Goal: Task Accomplishment & Management: Use online tool/utility

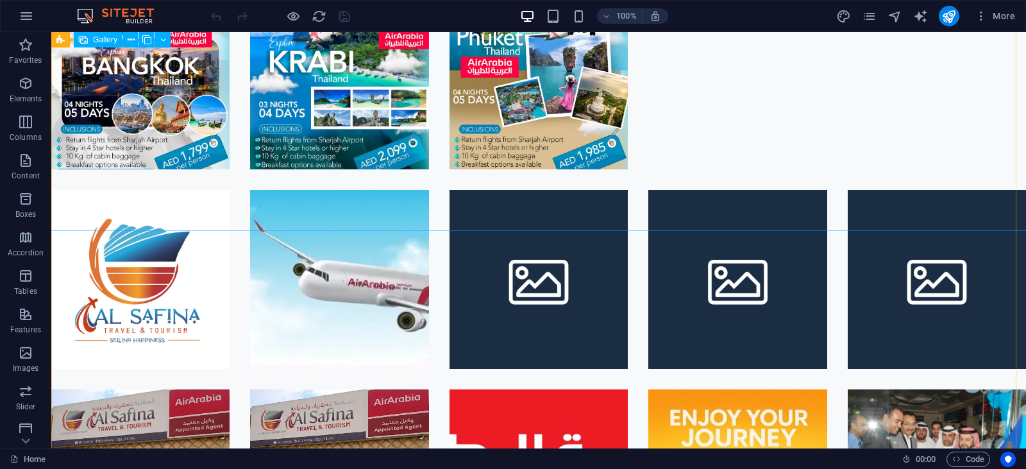
scroll to position [506, 0]
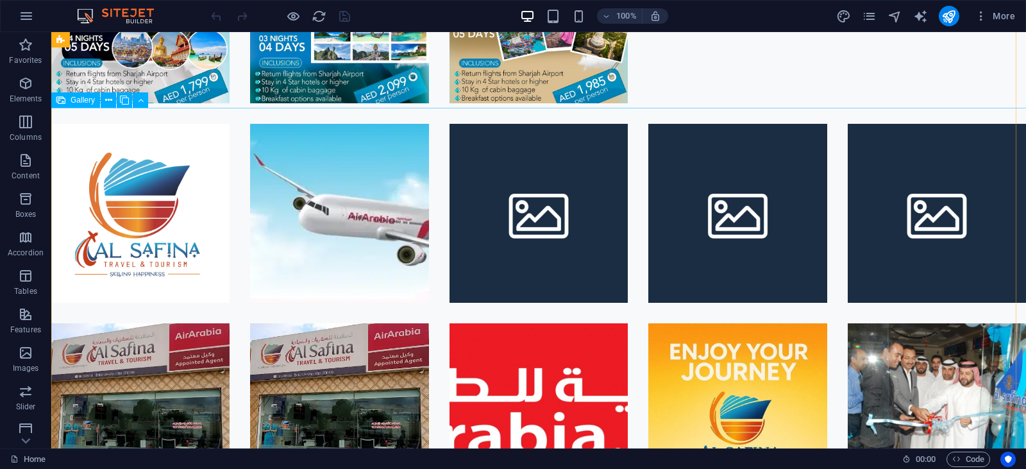
click at [499, 195] on li at bounding box center [539, 213] width 178 height 178
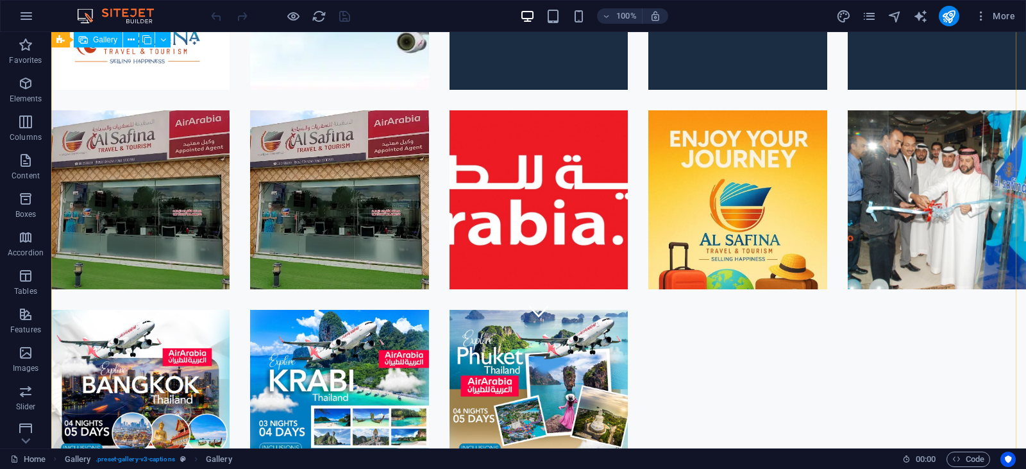
scroll to position [0, 0]
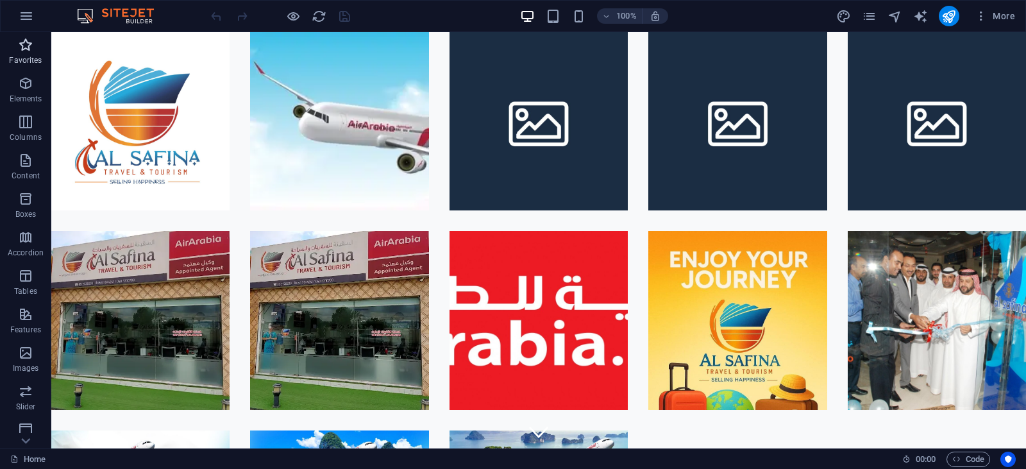
click at [24, 37] on icon "button" at bounding box center [25, 44] width 15 height 15
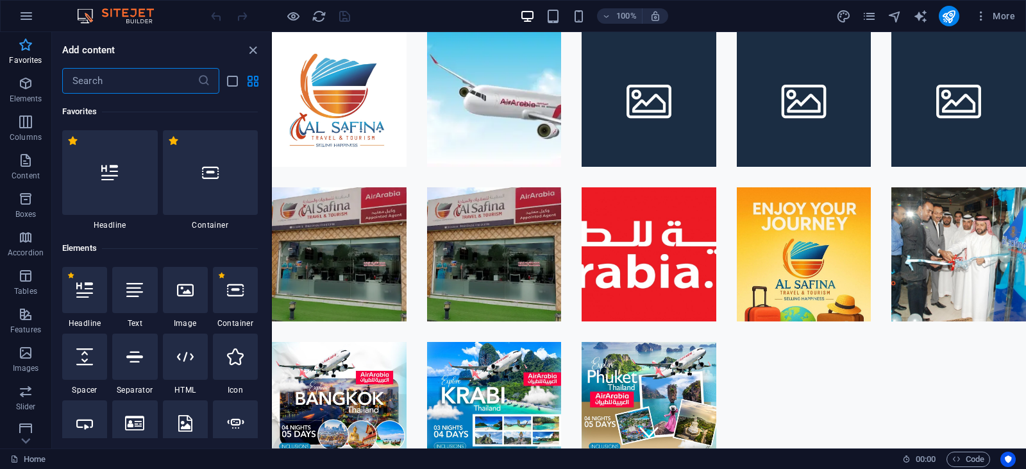
click at [26, 44] on icon "button" at bounding box center [25, 44] width 15 height 15
click at [131, 184] on div at bounding box center [110, 172] width 96 height 85
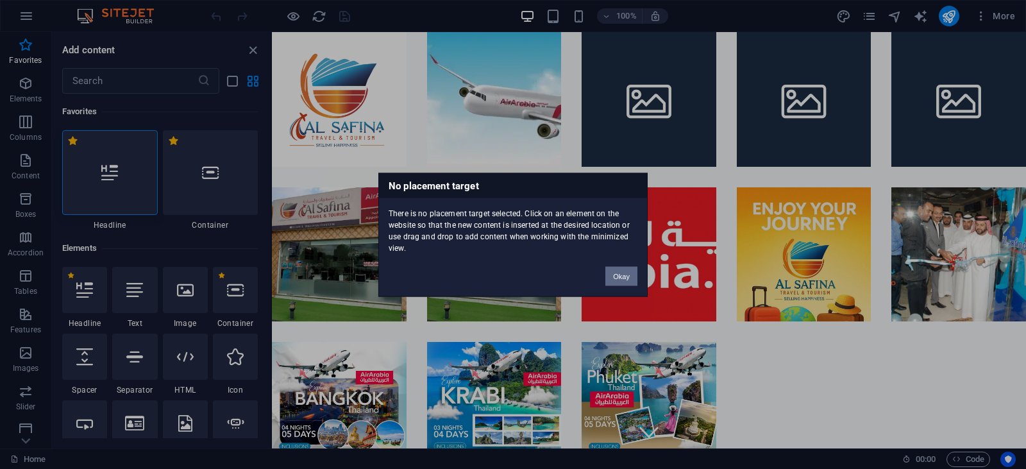
click at [612, 278] on button "Okay" at bounding box center [622, 275] width 32 height 19
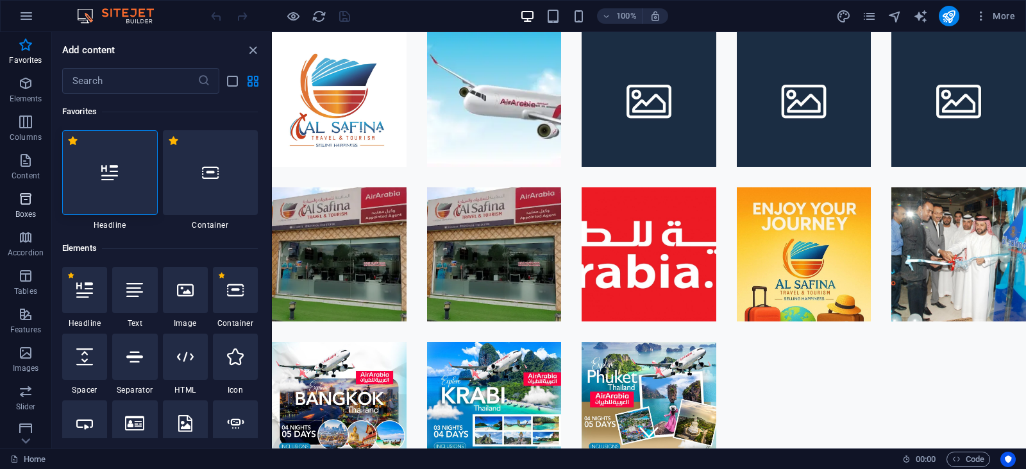
click at [30, 208] on span "Boxes" at bounding box center [25, 206] width 51 height 31
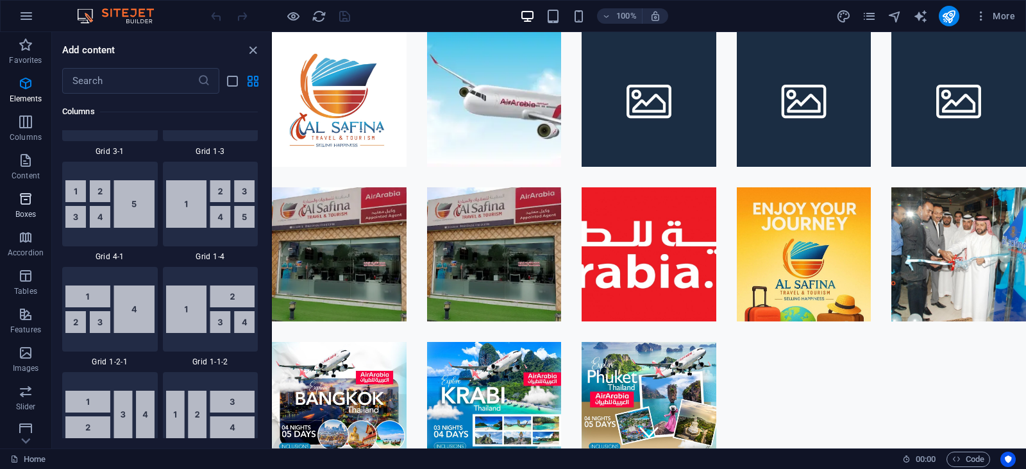
scroll to position [3539, 0]
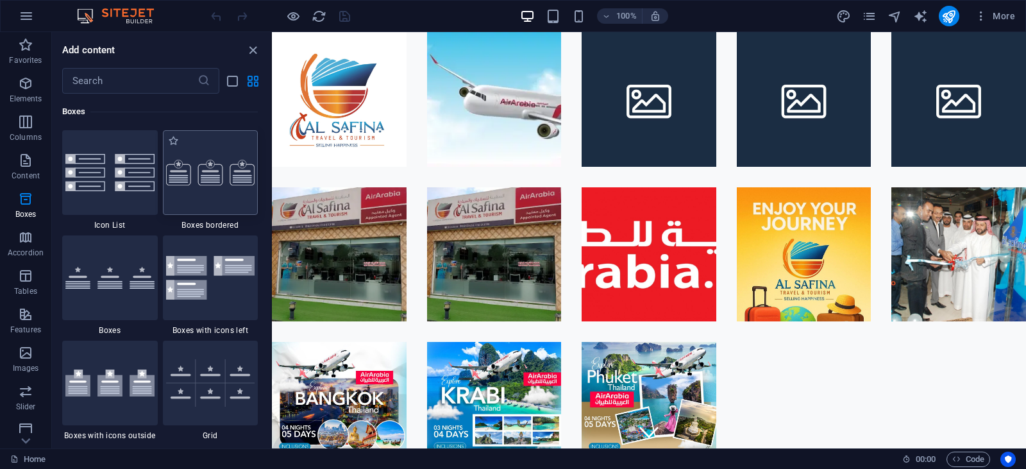
click at [191, 183] on img at bounding box center [210, 173] width 89 height 26
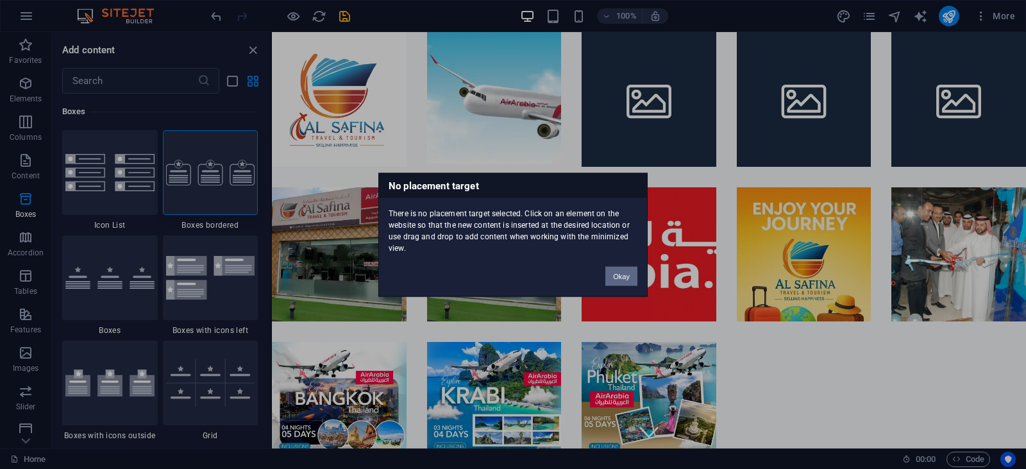
click at [624, 280] on button "Okay" at bounding box center [622, 275] width 32 height 19
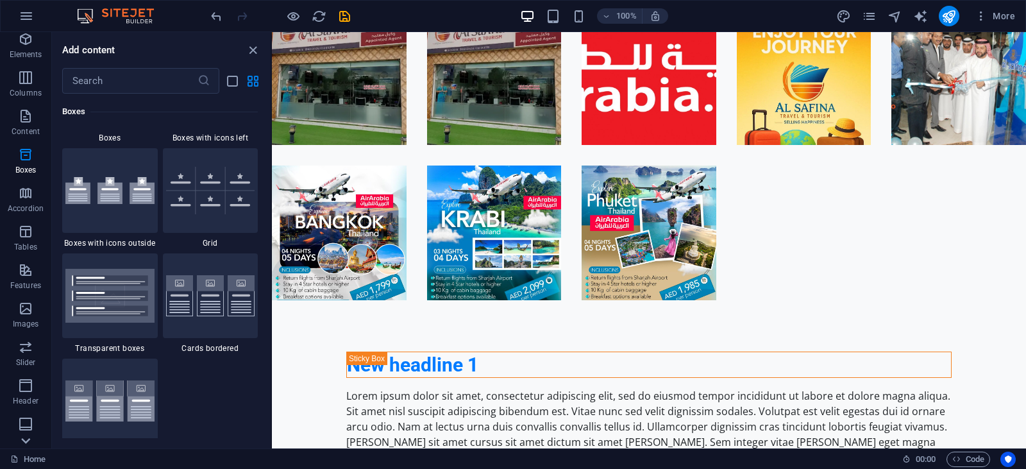
scroll to position [128, 0]
click at [42, 457] on link "Home" at bounding box center [27, 459] width 35 height 15
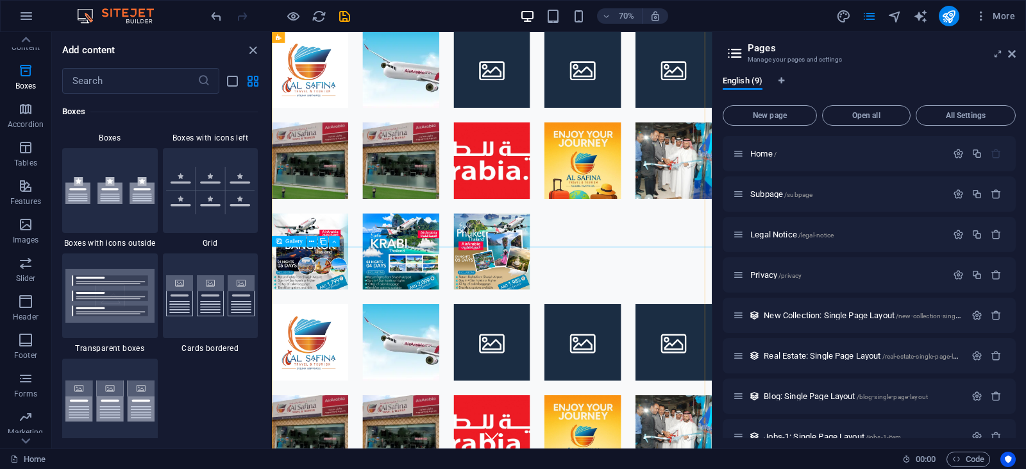
scroll to position [0, 0]
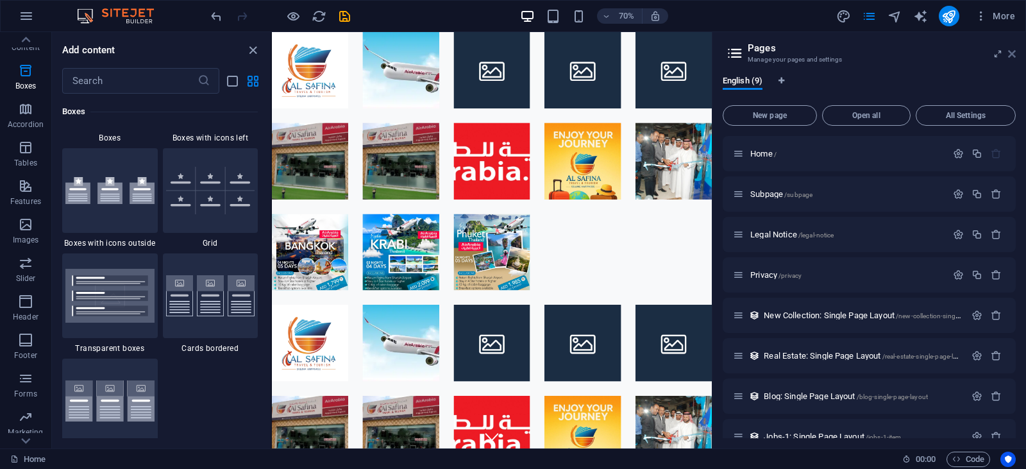
click at [1014, 55] on icon at bounding box center [1013, 54] width 8 height 10
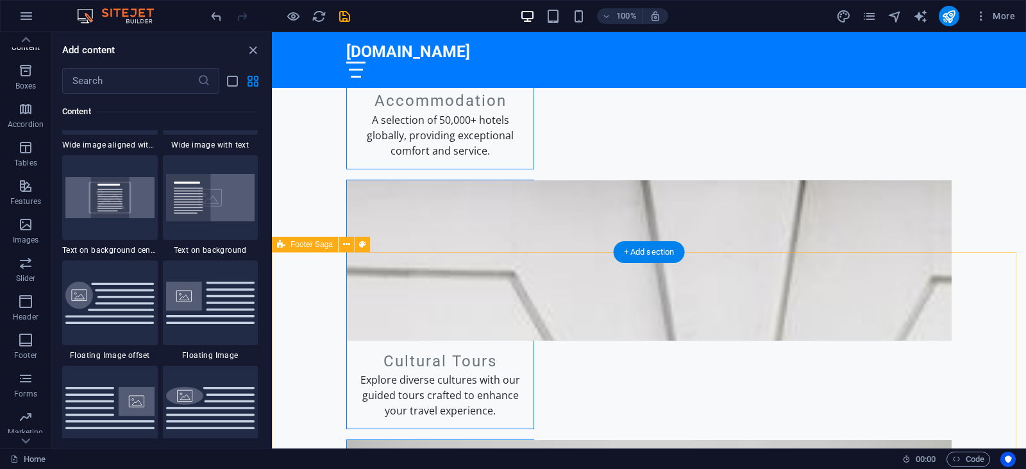
scroll to position [3795, 0]
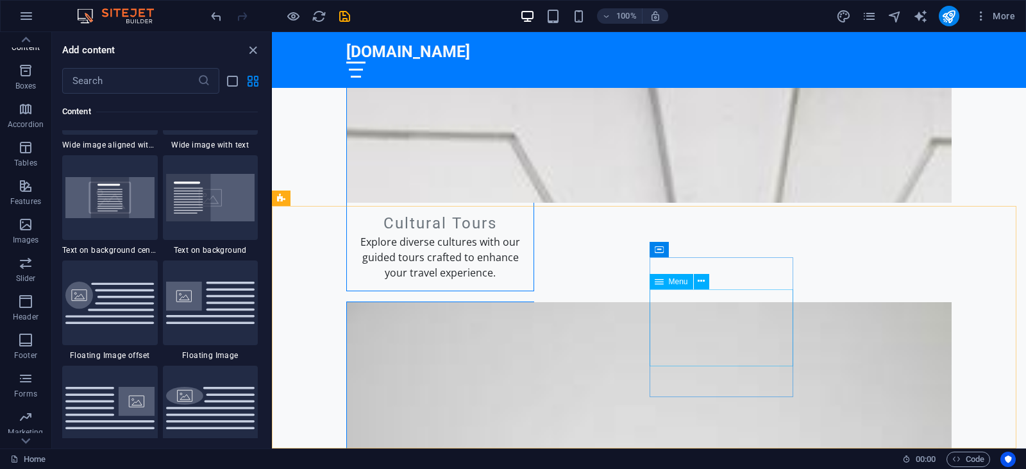
click at [686, 284] on span "Menu" at bounding box center [678, 282] width 19 height 8
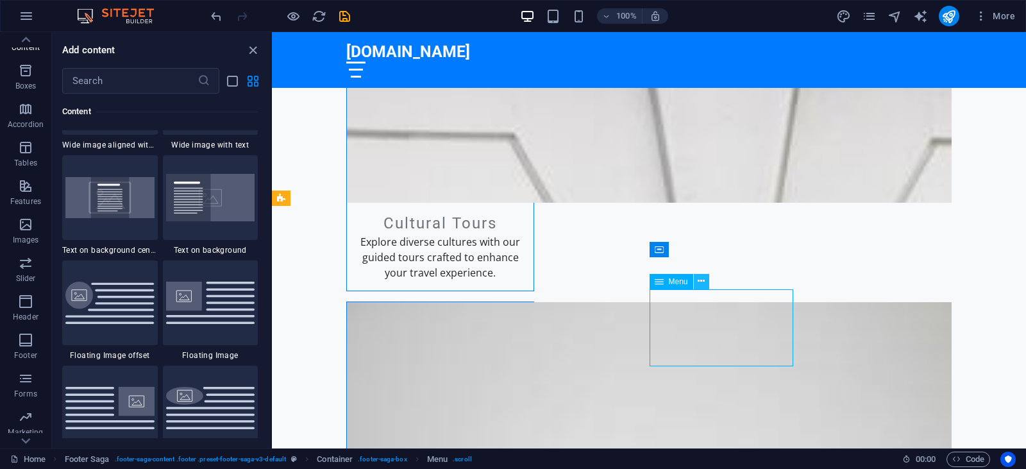
click at [700, 284] on icon at bounding box center [701, 281] width 7 height 13
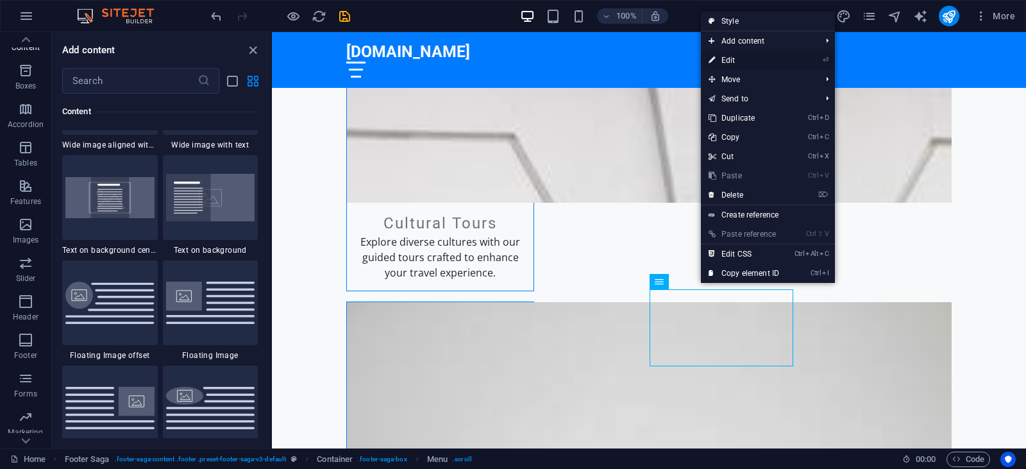
click at [740, 57] on link "⏎ Edit" at bounding box center [744, 60] width 86 height 19
select select
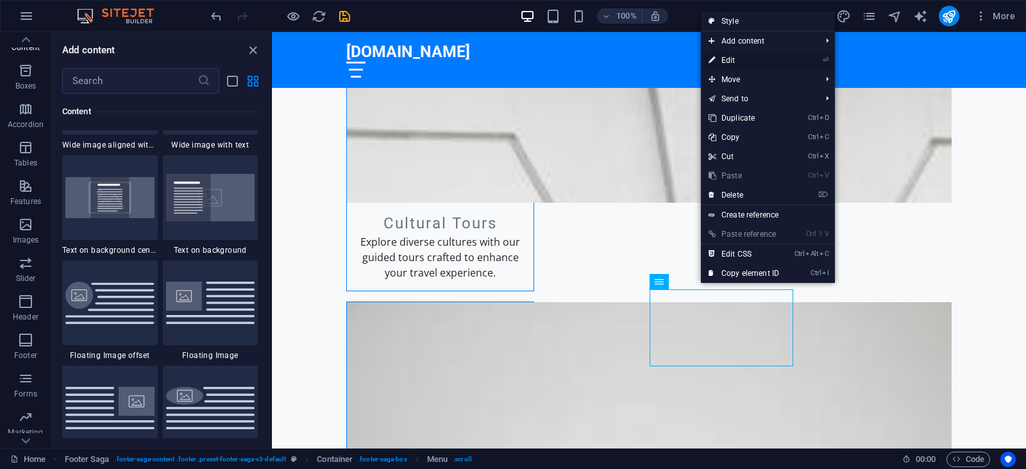
select select
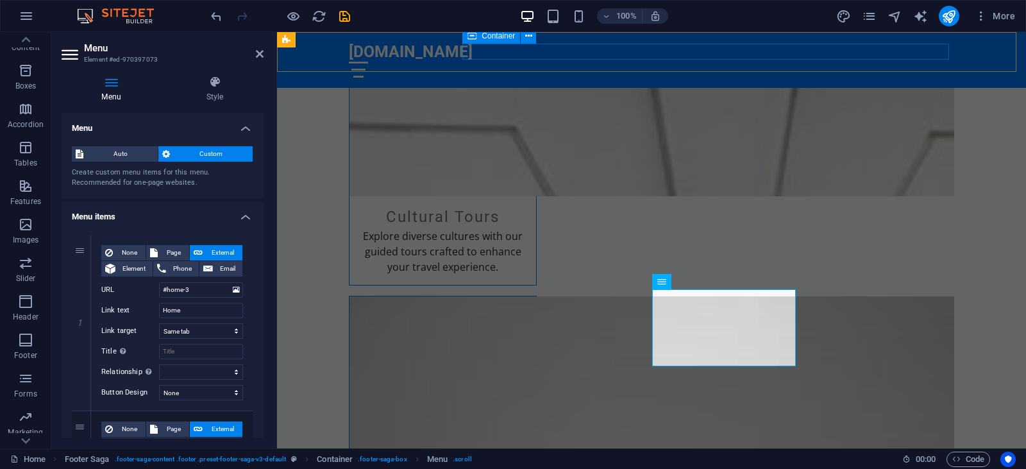
scroll to position [3788, 0]
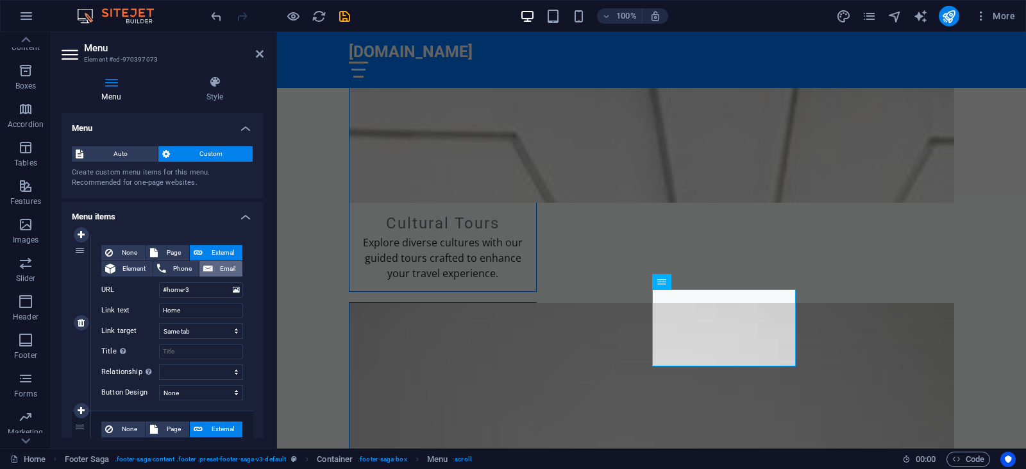
click at [208, 269] on icon at bounding box center [208, 268] width 10 height 15
select select
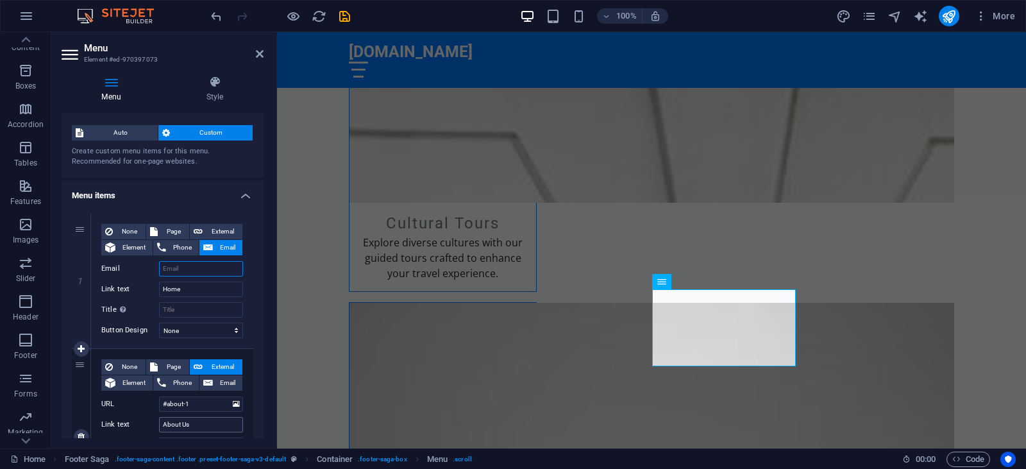
scroll to position [0, 0]
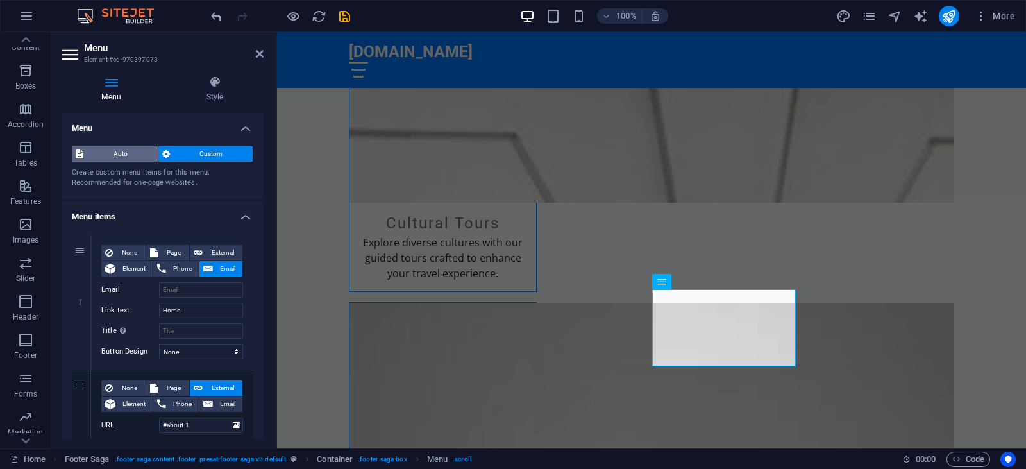
click at [121, 155] on span "Auto" at bounding box center [120, 153] width 67 height 15
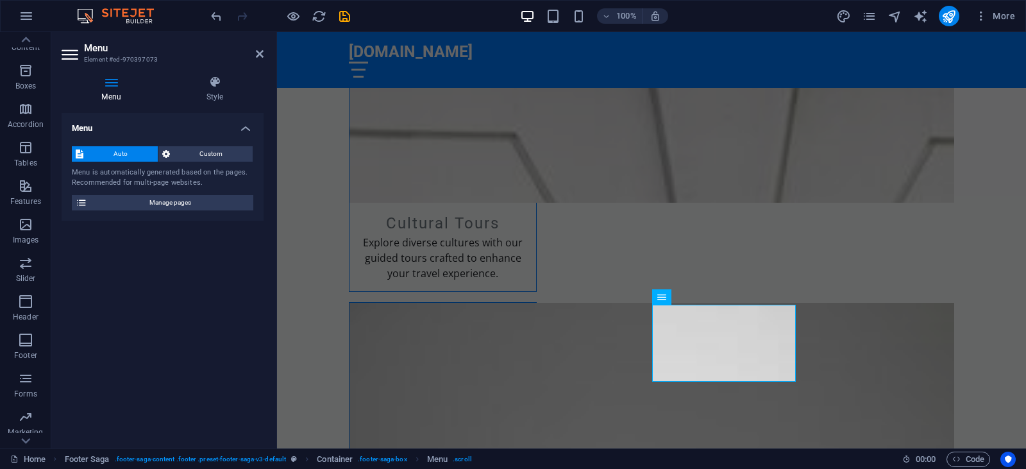
scroll to position [3773, 0]
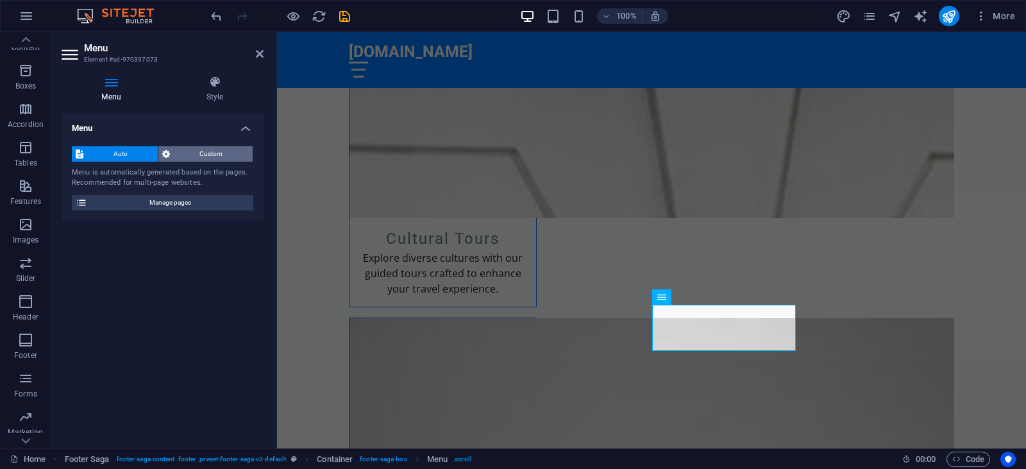
click at [175, 155] on span "Custom" at bounding box center [212, 153] width 76 height 15
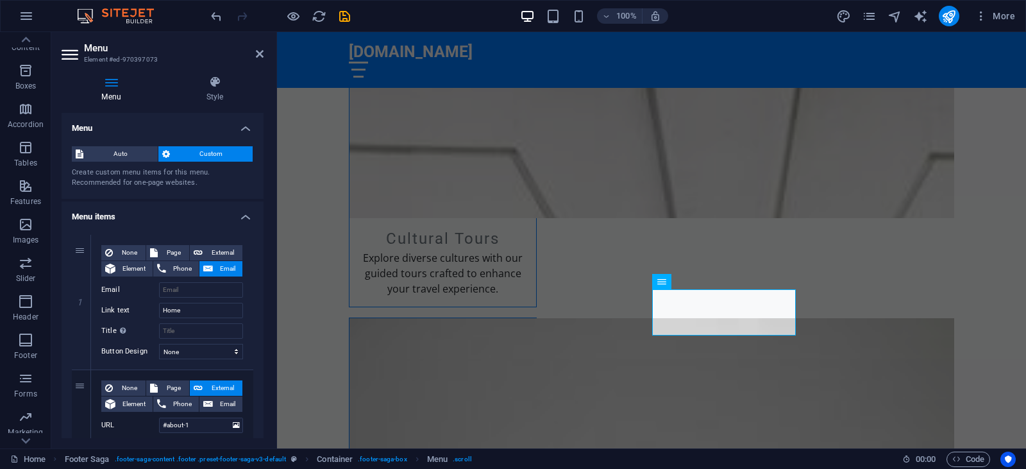
scroll to position [3788, 0]
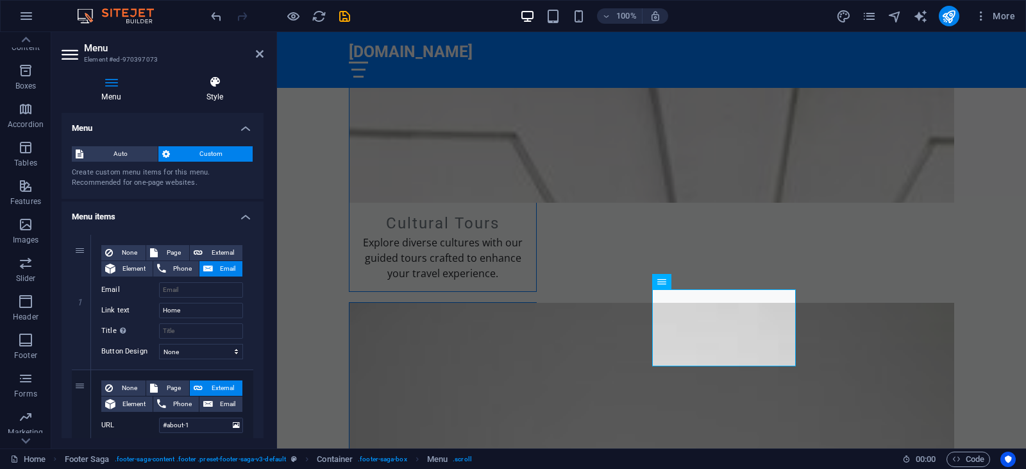
click at [208, 81] on icon at bounding box center [215, 82] width 98 height 13
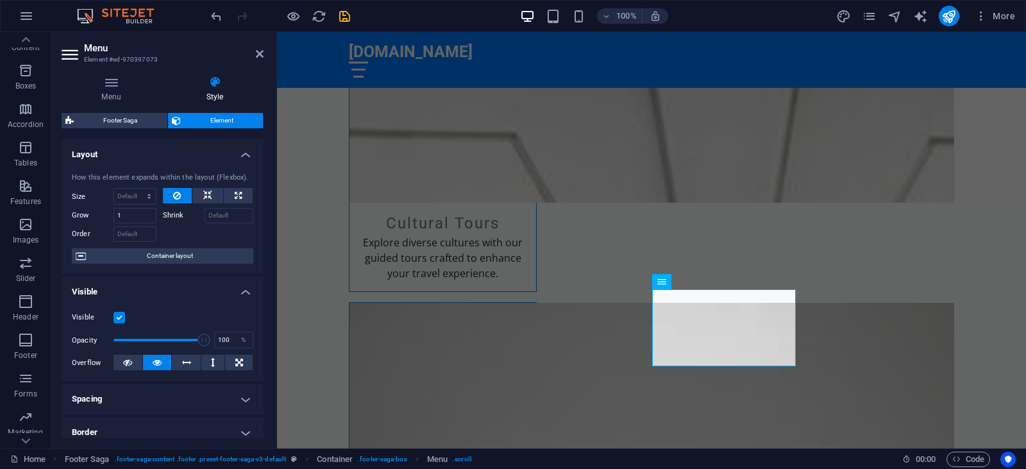
click at [213, 84] on icon at bounding box center [215, 82] width 98 height 13
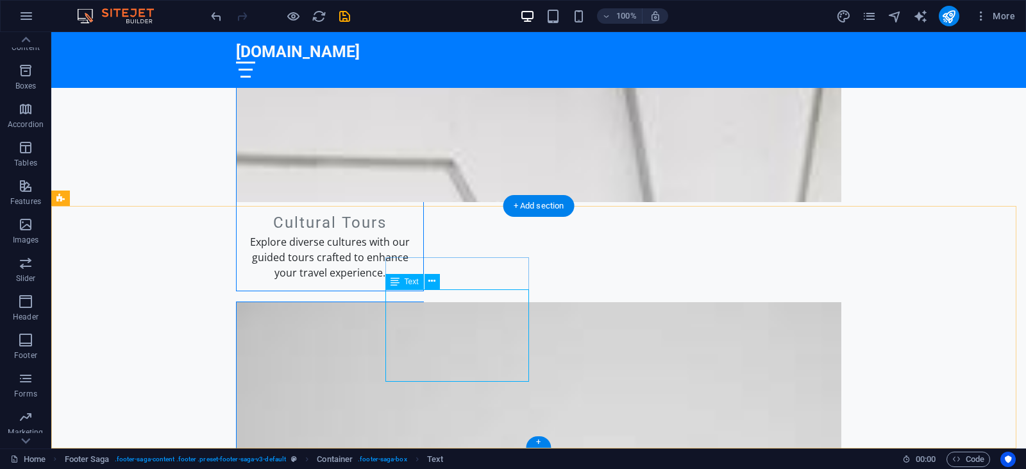
click at [434, 282] on icon at bounding box center [432, 281] width 7 height 13
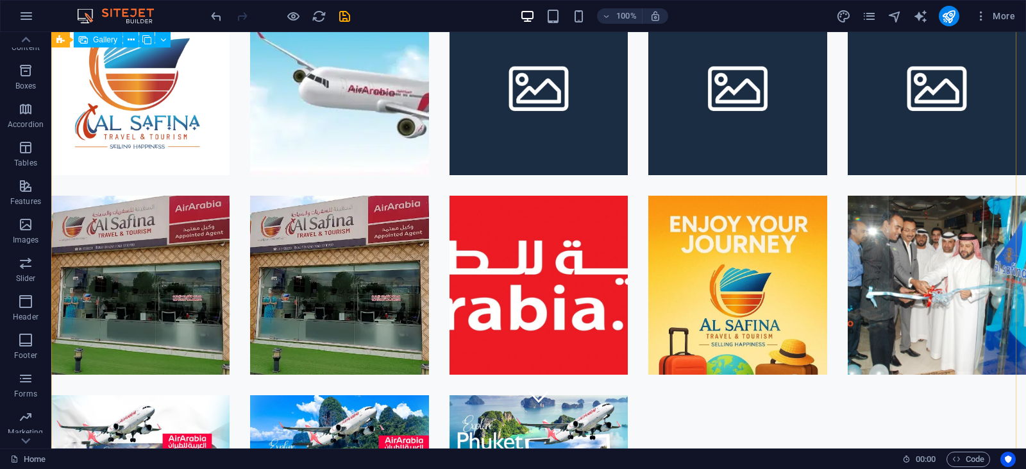
scroll to position [0, 0]
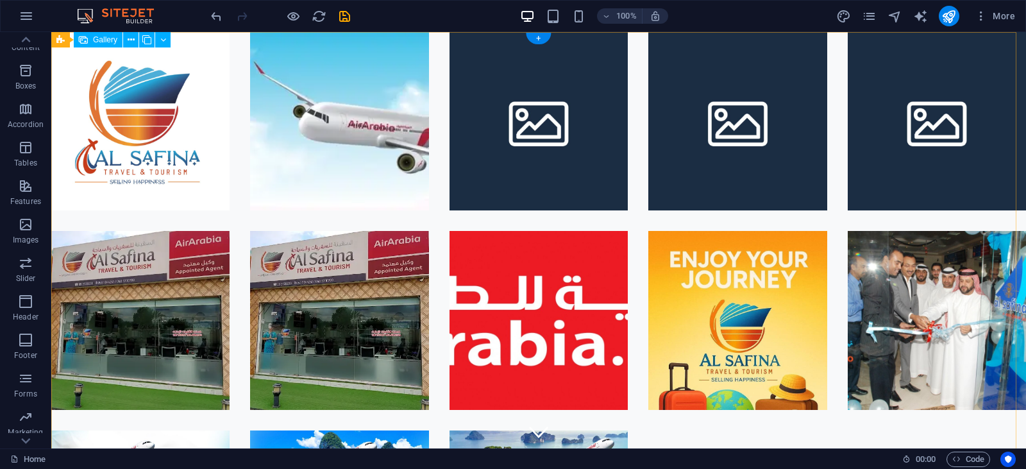
click at [368, 170] on li at bounding box center [339, 121] width 178 height 178
click at [404, 150] on li at bounding box center [339, 121] width 178 height 178
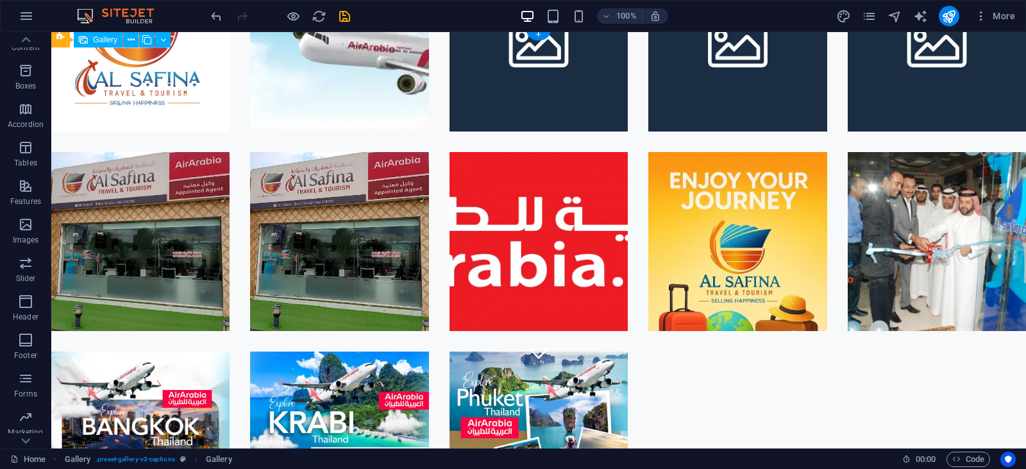
scroll to position [128, 0]
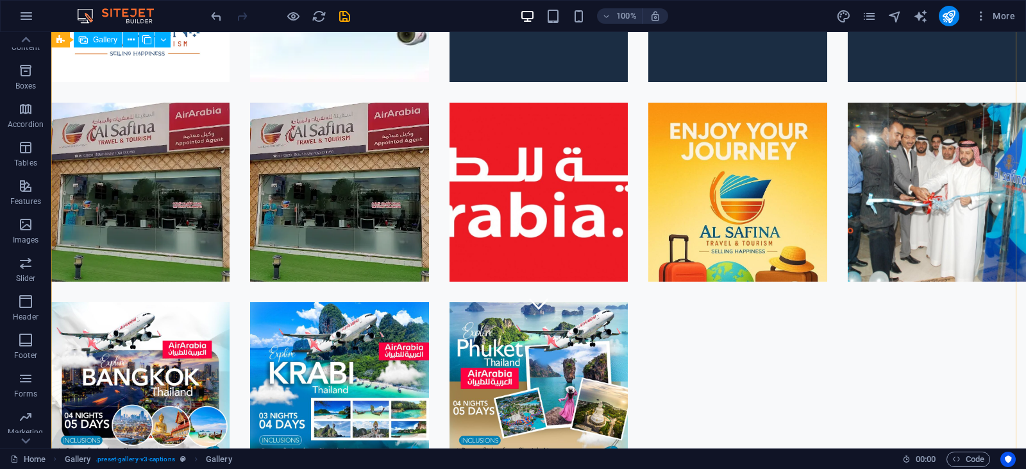
click at [105, 45] on div "Gallery" at bounding box center [98, 39] width 49 height 15
click at [113, 42] on span "Gallery" at bounding box center [105, 40] width 24 height 8
select select "4"
select select "px"
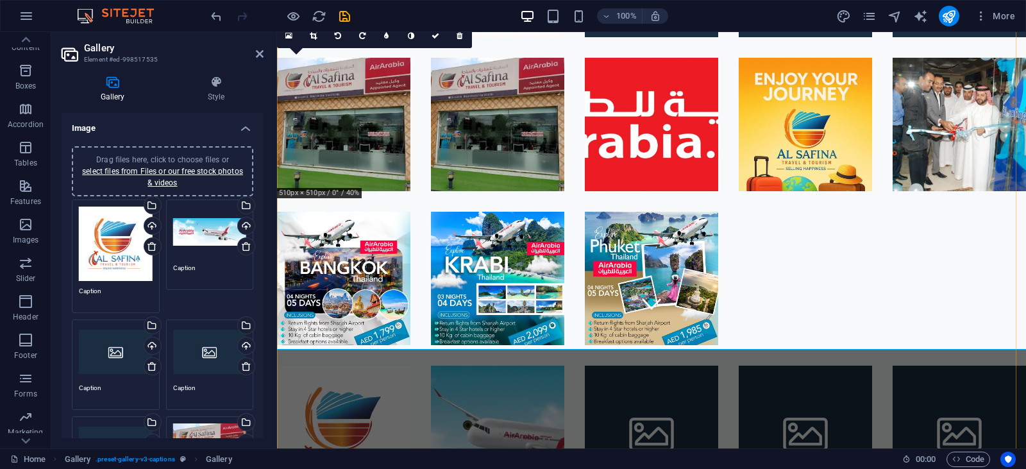
scroll to position [0, 0]
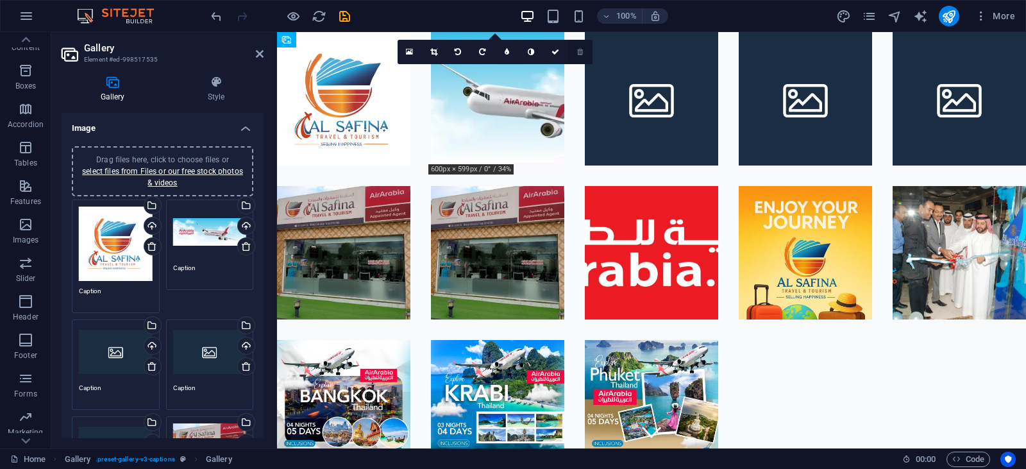
click at [579, 55] on icon at bounding box center [580, 52] width 6 height 8
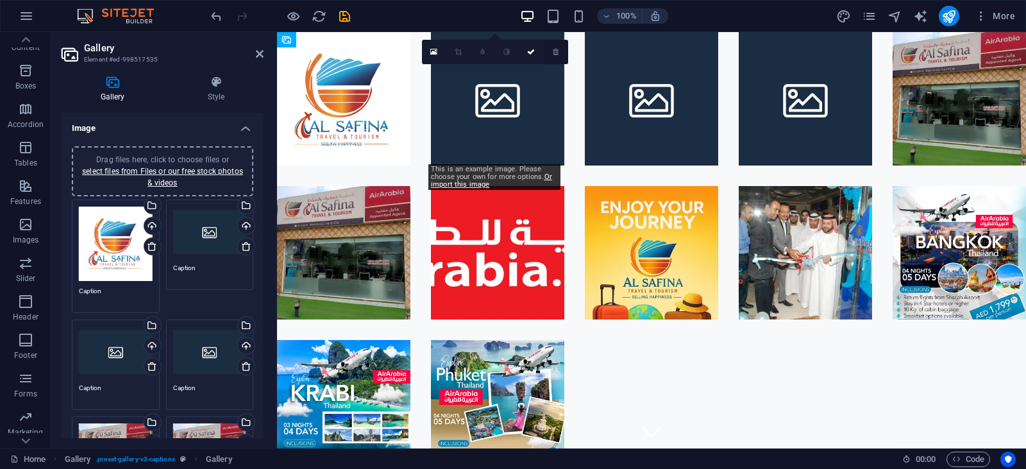
click at [553, 51] on icon at bounding box center [556, 52] width 6 height 8
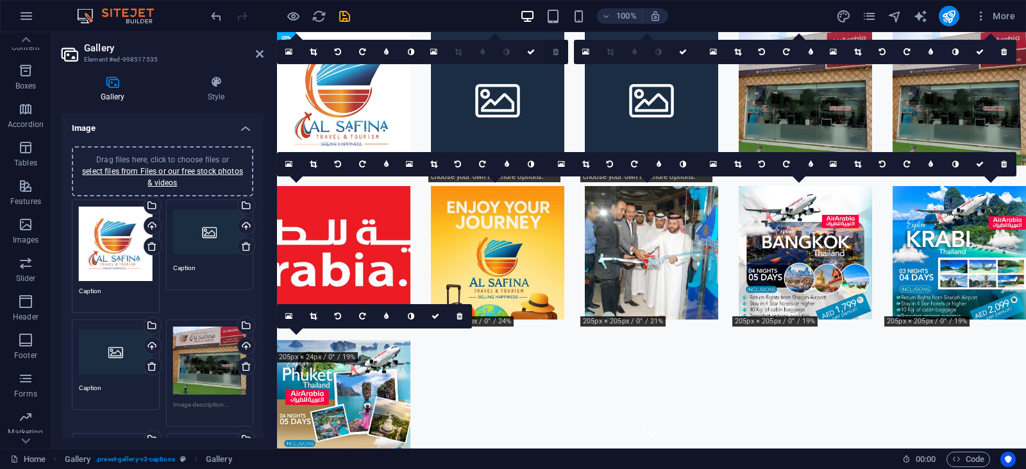
click at [555, 51] on icon at bounding box center [556, 52] width 6 height 8
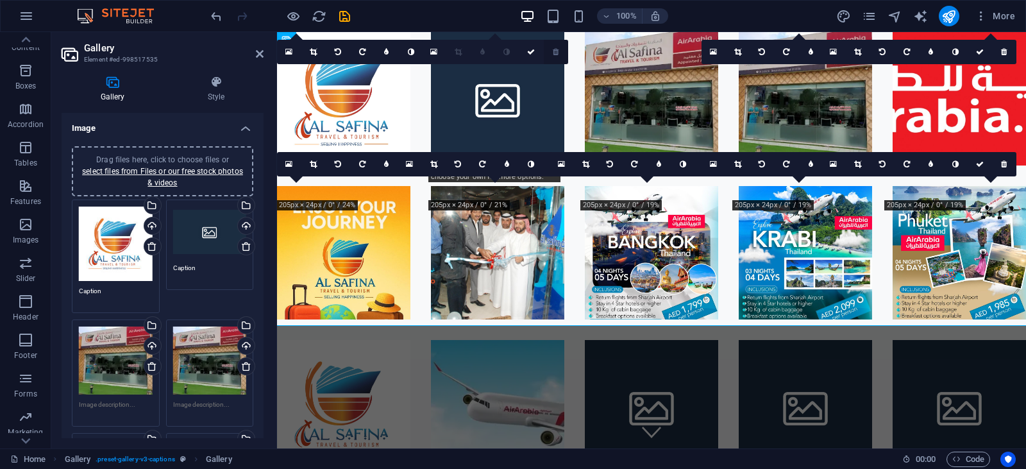
click at [551, 52] on link at bounding box center [556, 52] width 24 height 24
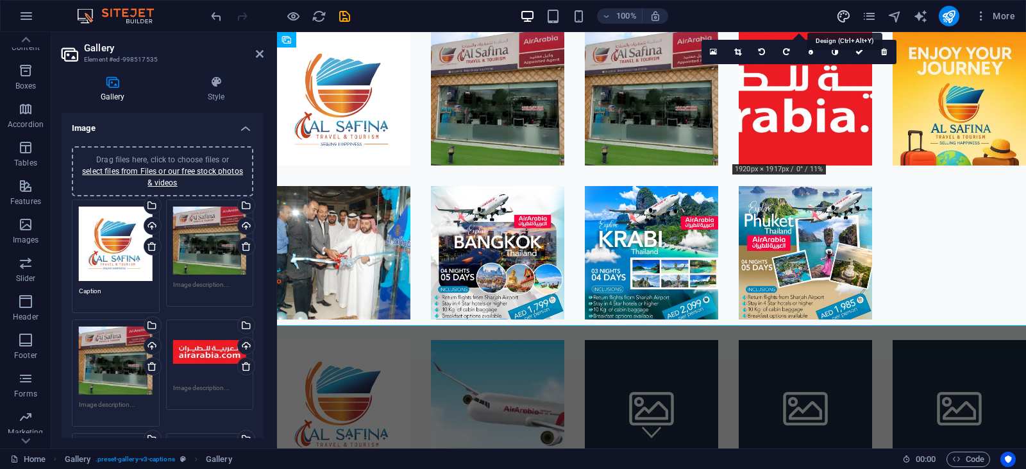
click at [839, 18] on icon "design" at bounding box center [844, 16] width 15 height 15
select select "px"
select select "200"
select select "px"
select select "rem"
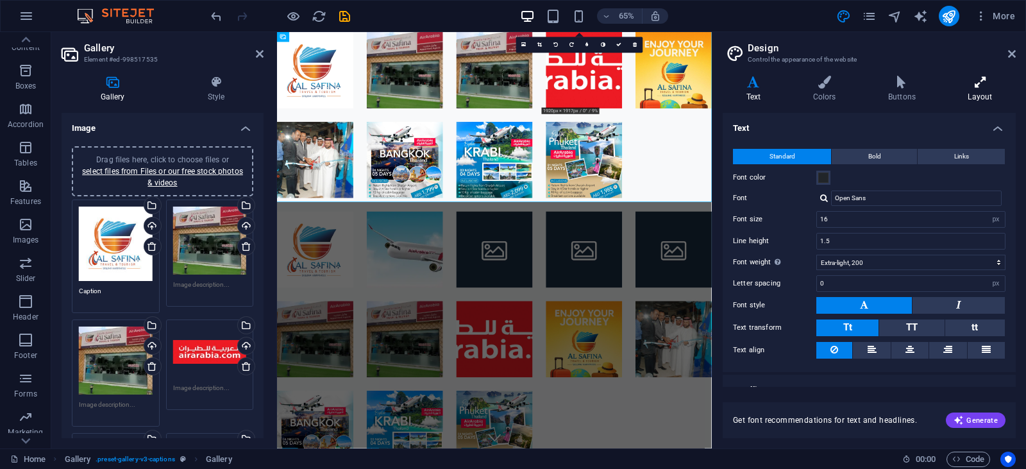
click at [973, 90] on h4 "Layout" at bounding box center [980, 89] width 71 height 27
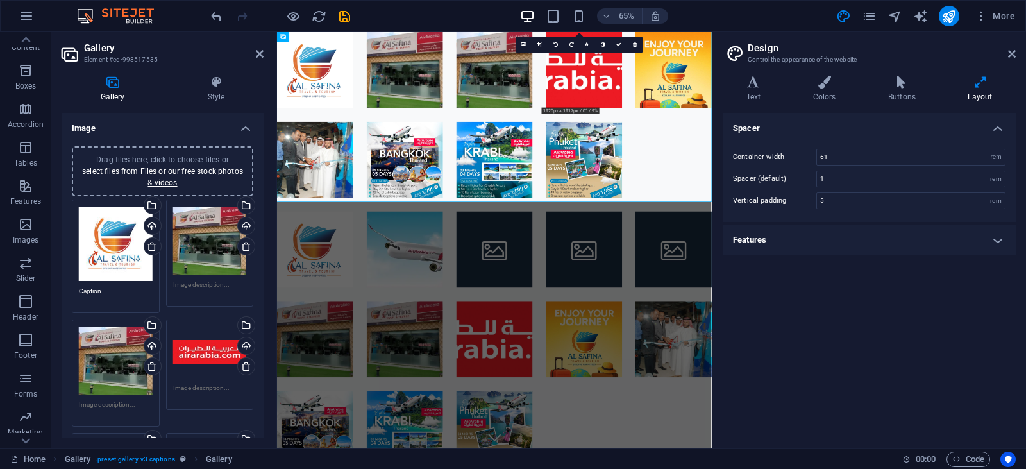
click at [778, 235] on h4 "Features" at bounding box center [869, 240] width 293 height 31
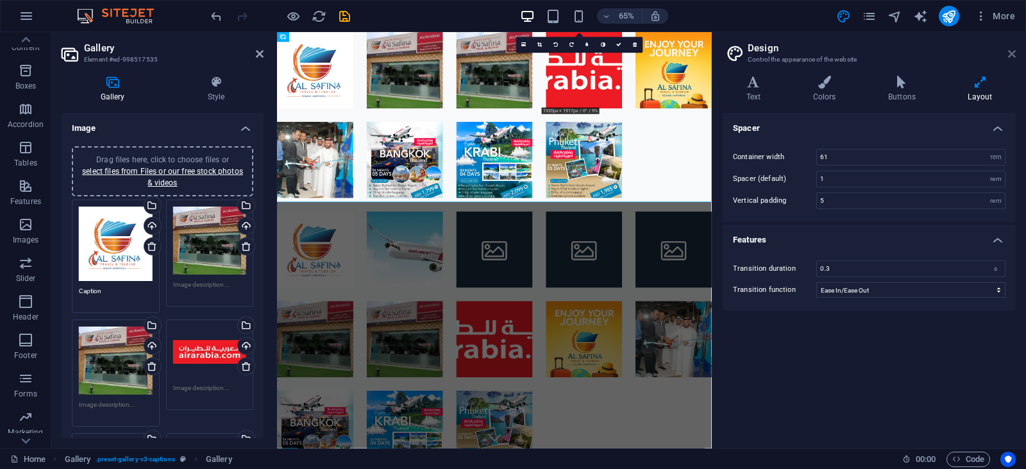
click at [1009, 59] on link at bounding box center [1013, 54] width 8 height 11
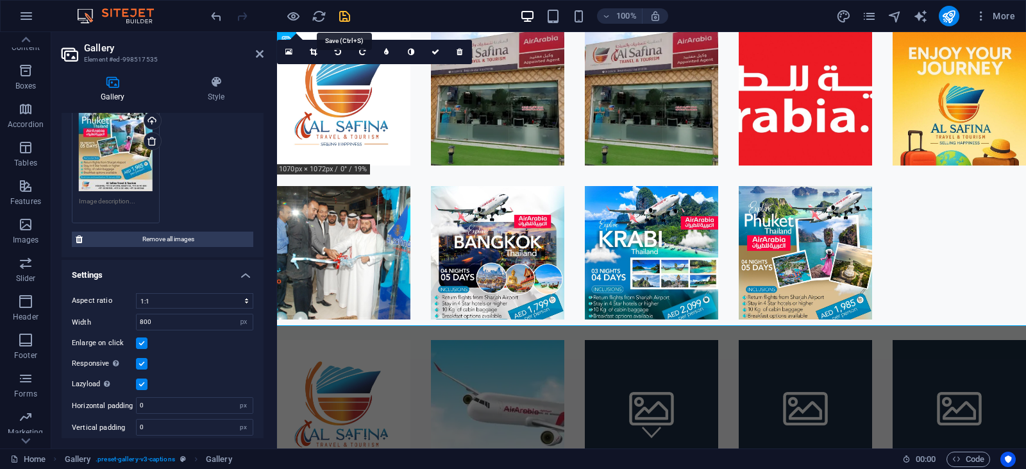
click at [350, 20] on icon "save" at bounding box center [344, 16] width 15 height 15
checkbox input "false"
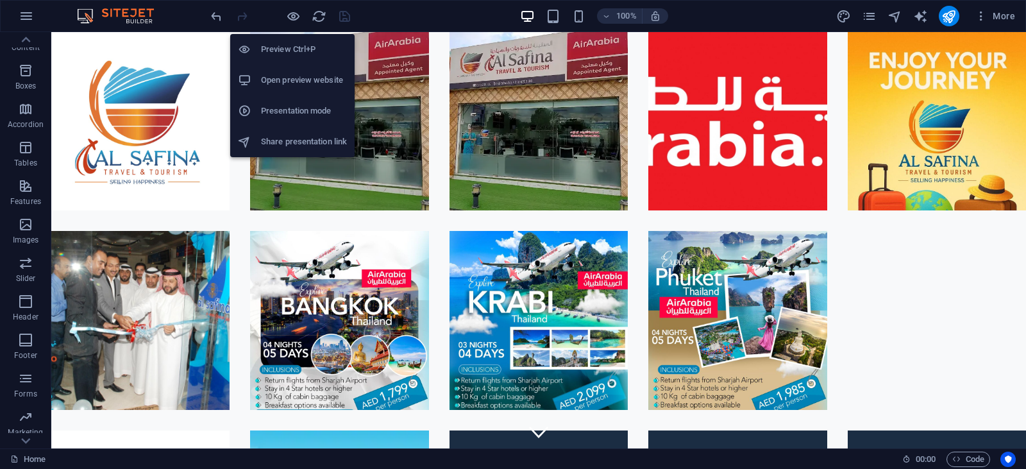
click at [294, 73] on h6 "Open preview website" at bounding box center [304, 79] width 86 height 15
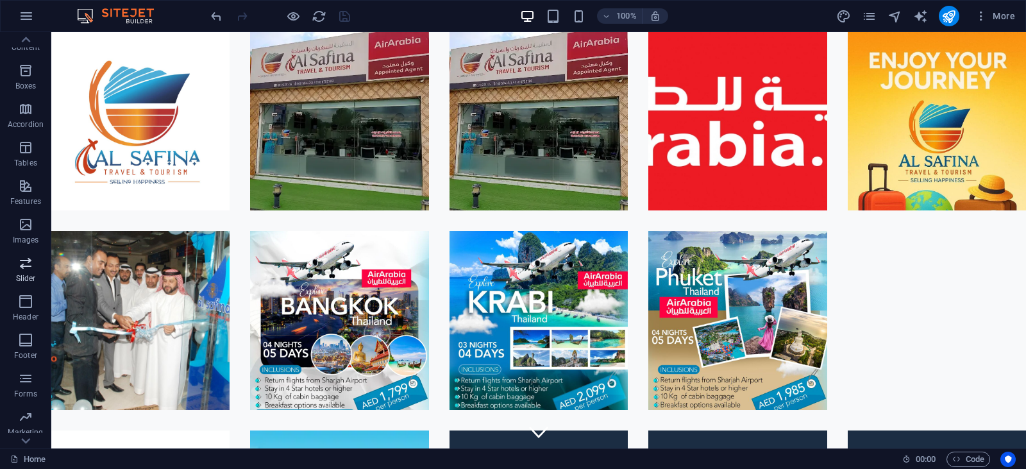
click at [23, 274] on p "Slider" at bounding box center [26, 278] width 20 height 10
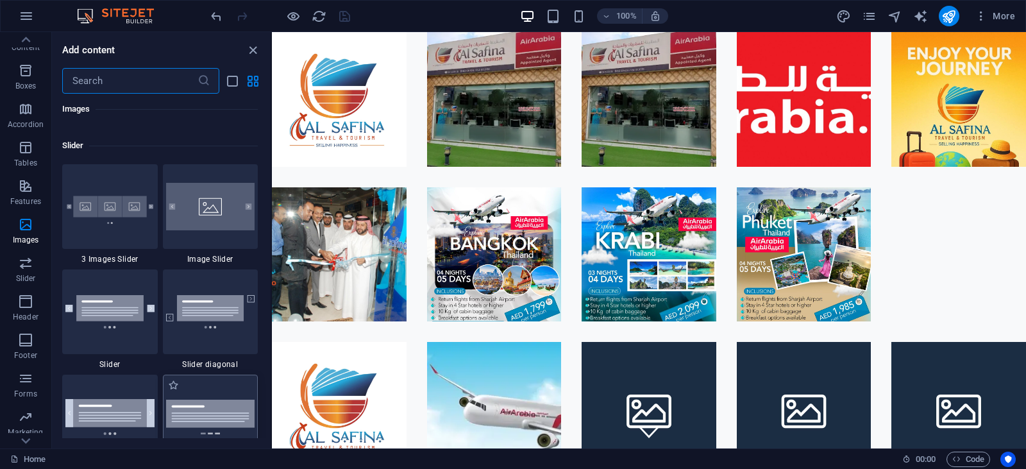
scroll to position [7209, 0]
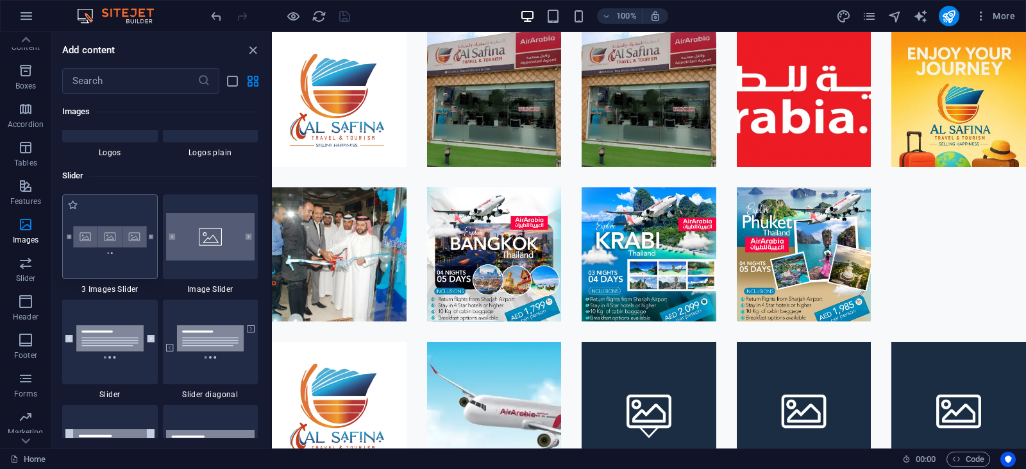
click at [140, 254] on img at bounding box center [109, 236] width 89 height 59
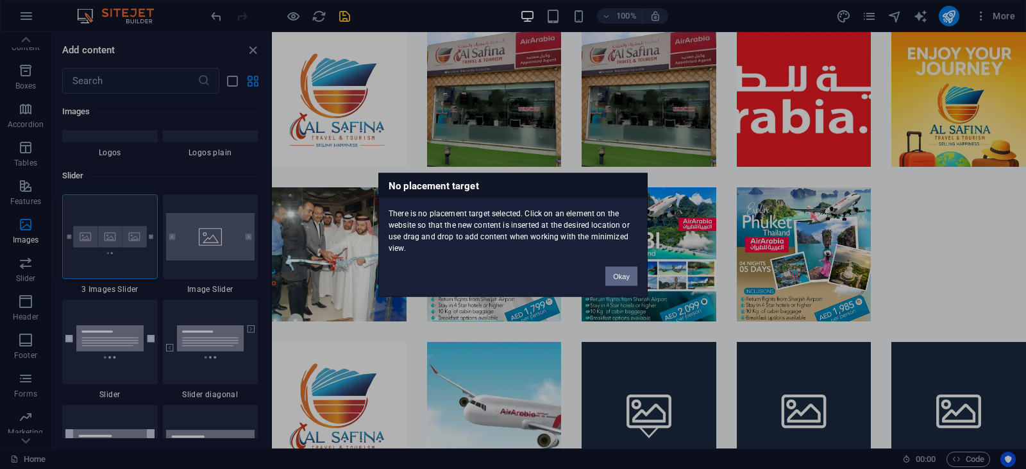
drag, startPoint x: 627, startPoint y: 275, endPoint x: 350, endPoint y: 242, distance: 279.1
click at [627, 275] on button "Okay" at bounding box center [622, 275] width 32 height 19
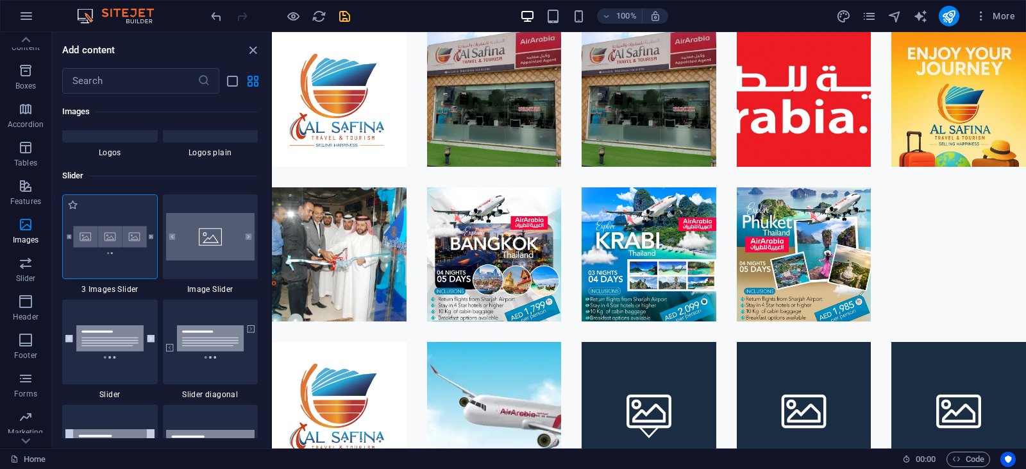
click at [153, 249] on img at bounding box center [109, 236] width 89 height 59
click at [103, 238] on img at bounding box center [109, 236] width 89 height 59
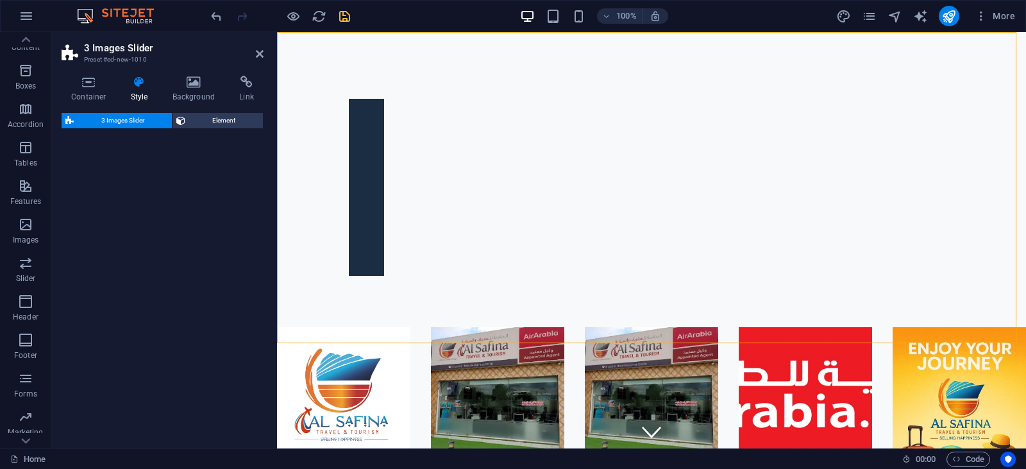
select select "rem"
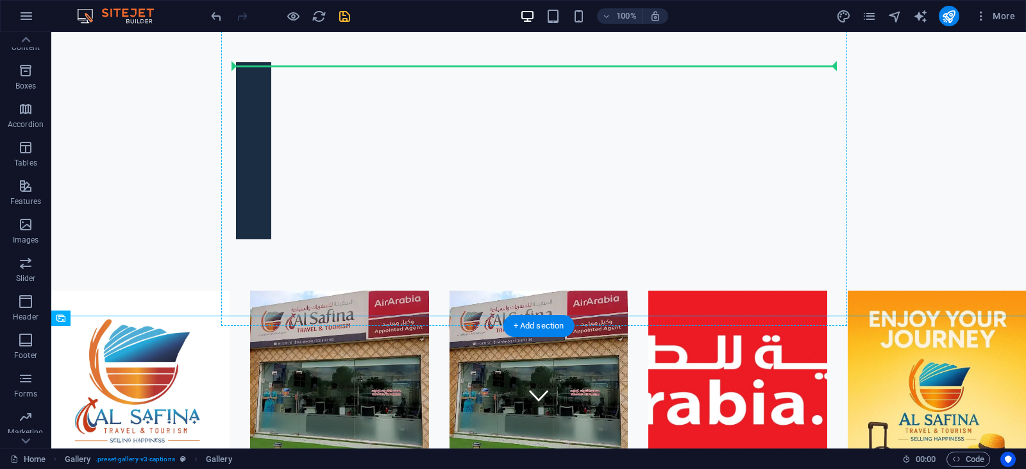
scroll to position [17, 0]
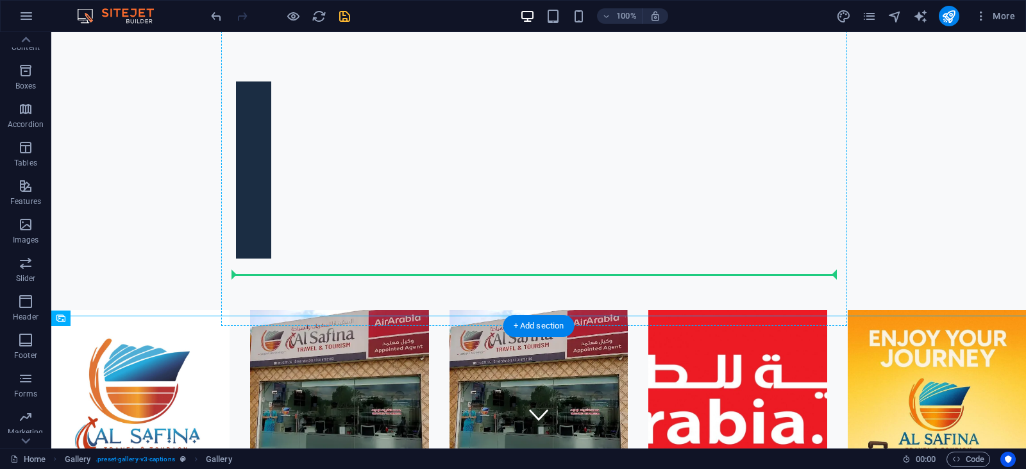
drag, startPoint x: 515, startPoint y: 329, endPoint x: 311, endPoint y: 182, distance: 251.8
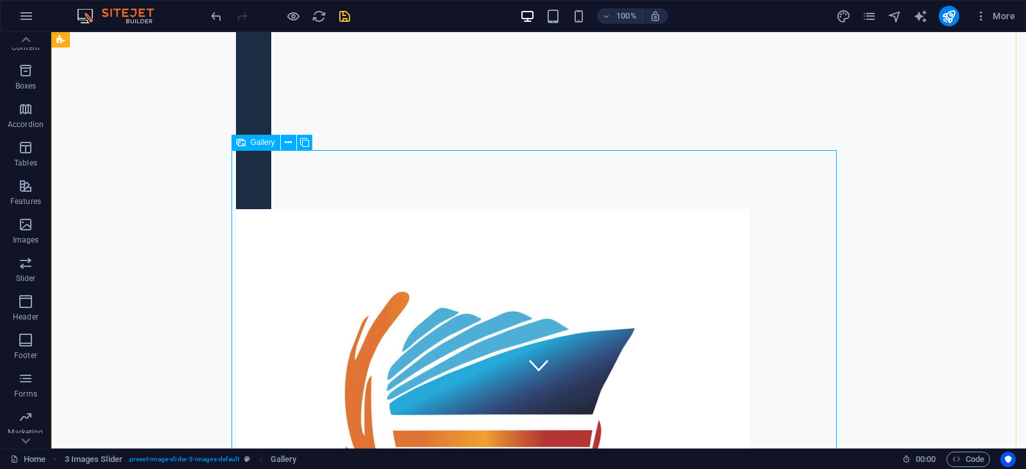
scroll to position [0, 0]
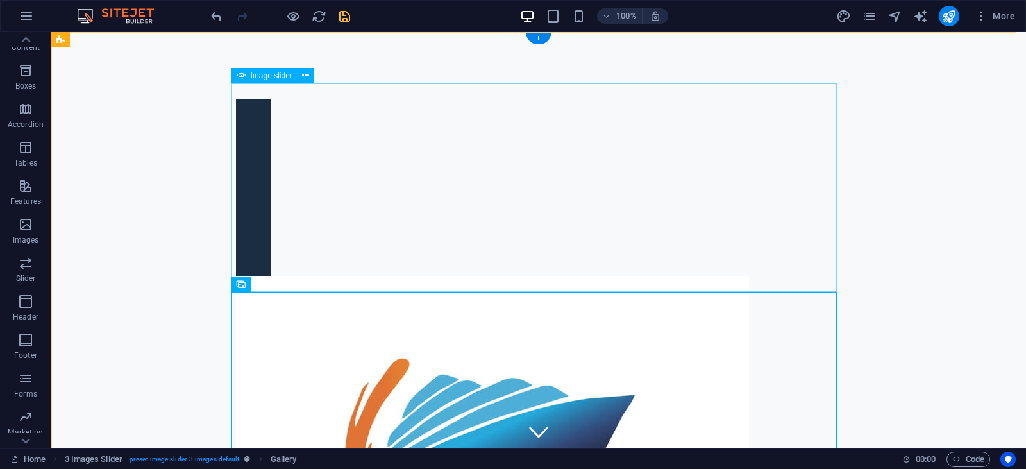
click at [310, 74] on button at bounding box center [305, 75] width 15 height 15
click at [267, 74] on span "Image slider" at bounding box center [272, 76] width 42 height 8
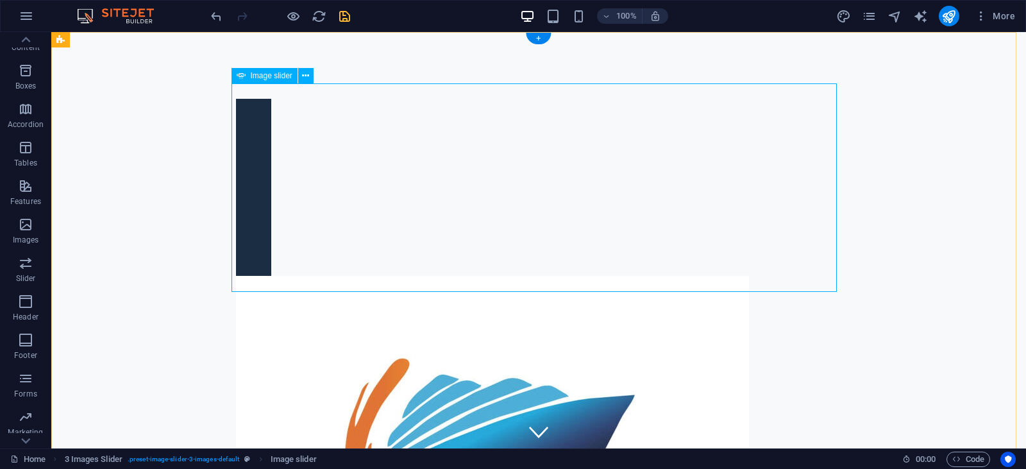
select select "px"
select select "ms"
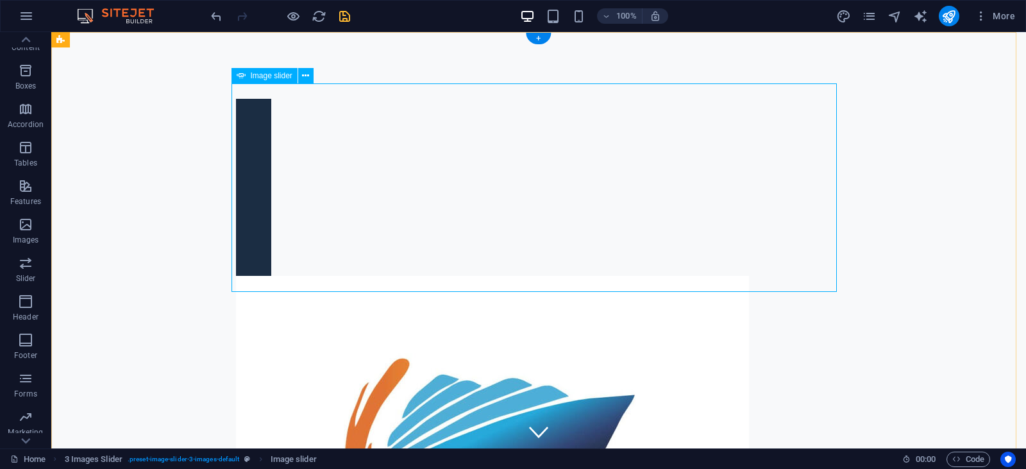
select select "s"
select select "progressive"
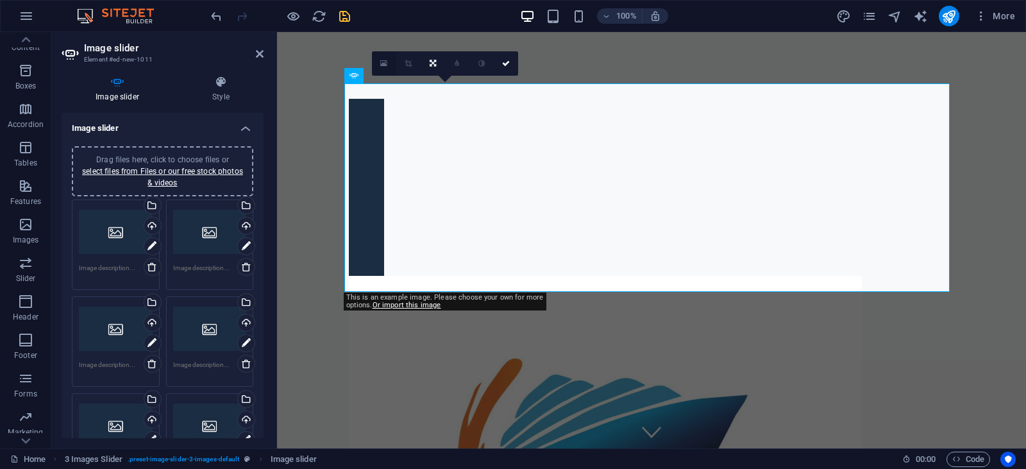
click at [386, 63] on icon at bounding box center [383, 63] width 7 height 9
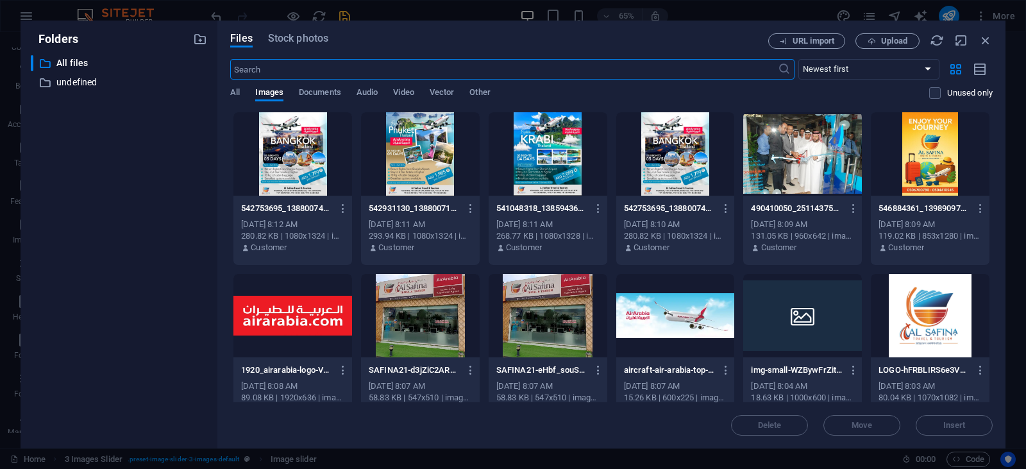
click at [296, 171] on div at bounding box center [293, 153] width 119 height 83
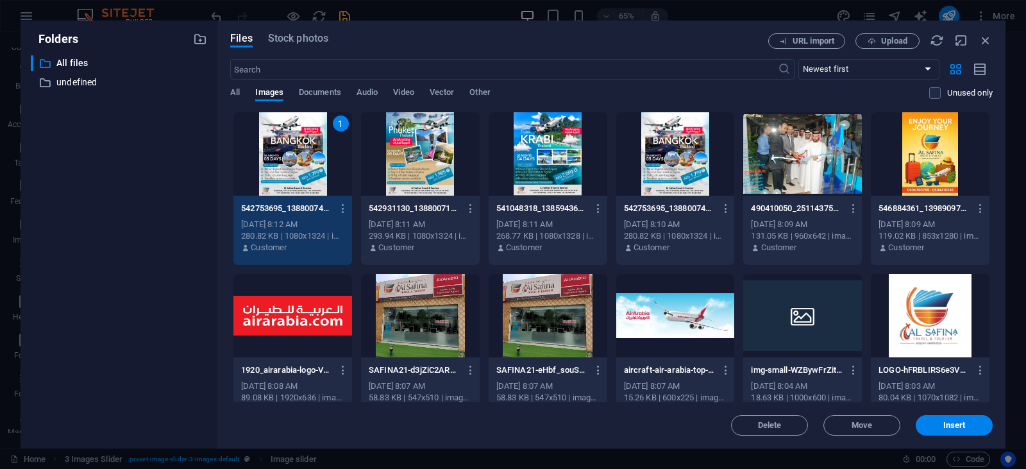
click at [373, 139] on div at bounding box center [420, 153] width 119 height 83
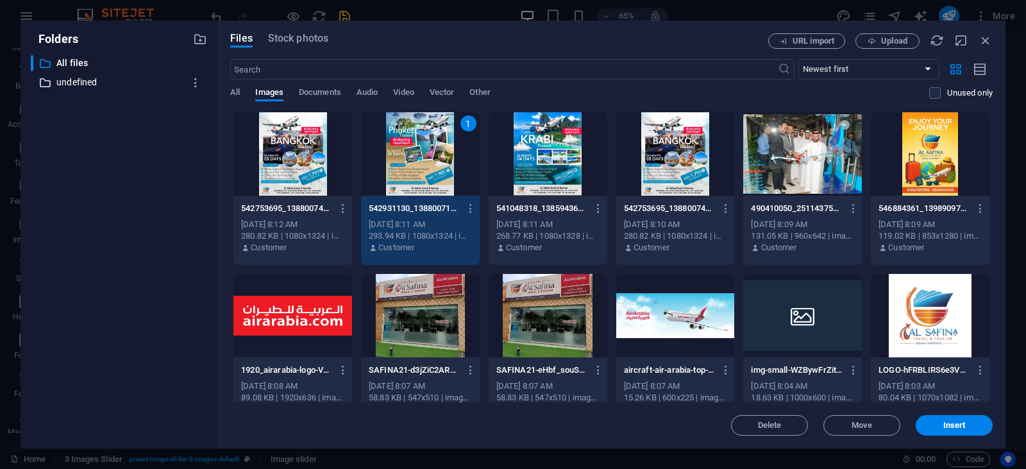
click at [94, 84] on p "undefined" at bounding box center [119, 82] width 127 height 15
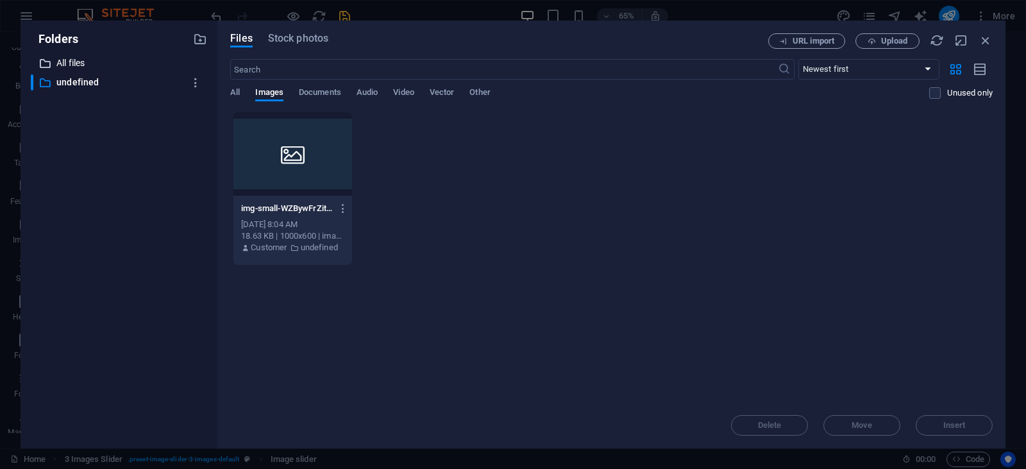
click at [91, 62] on p "All files" at bounding box center [119, 63] width 127 height 15
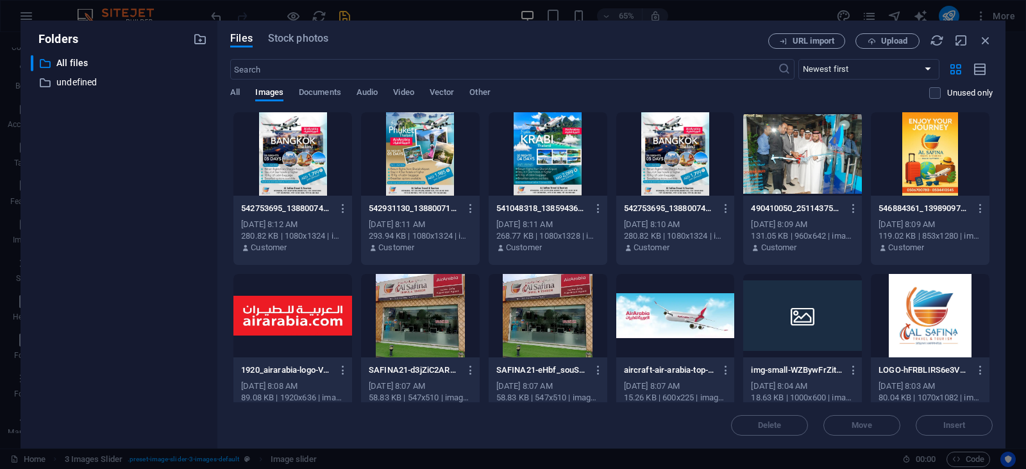
click at [553, 164] on div at bounding box center [548, 153] width 119 height 83
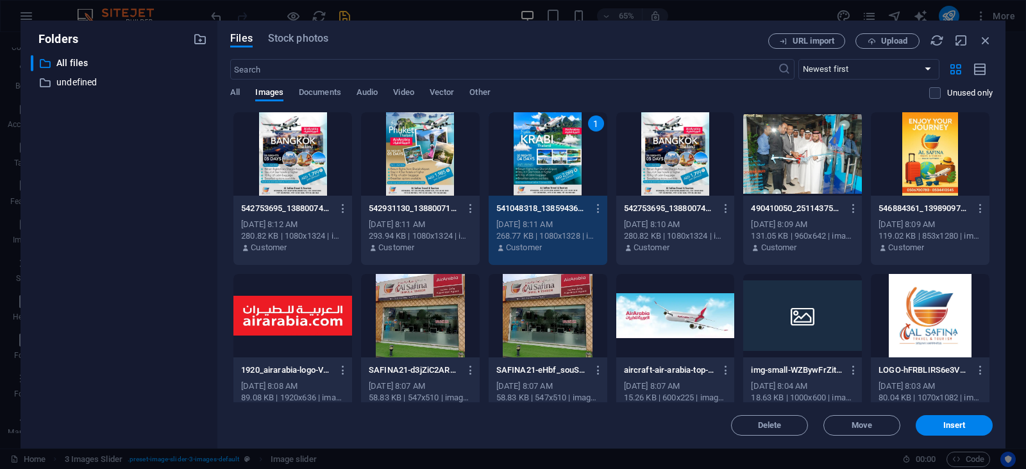
click at [679, 172] on div at bounding box center [676, 153] width 119 height 83
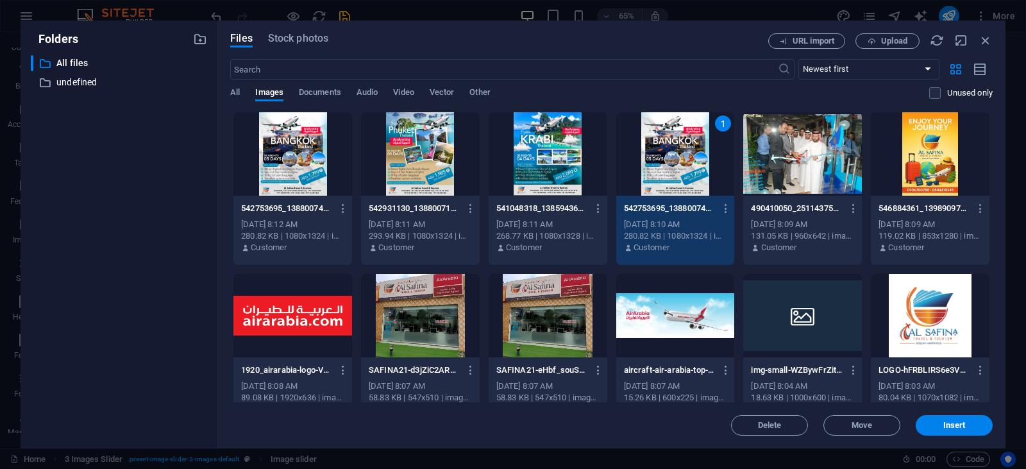
click at [400, 153] on div at bounding box center [420, 153] width 119 height 83
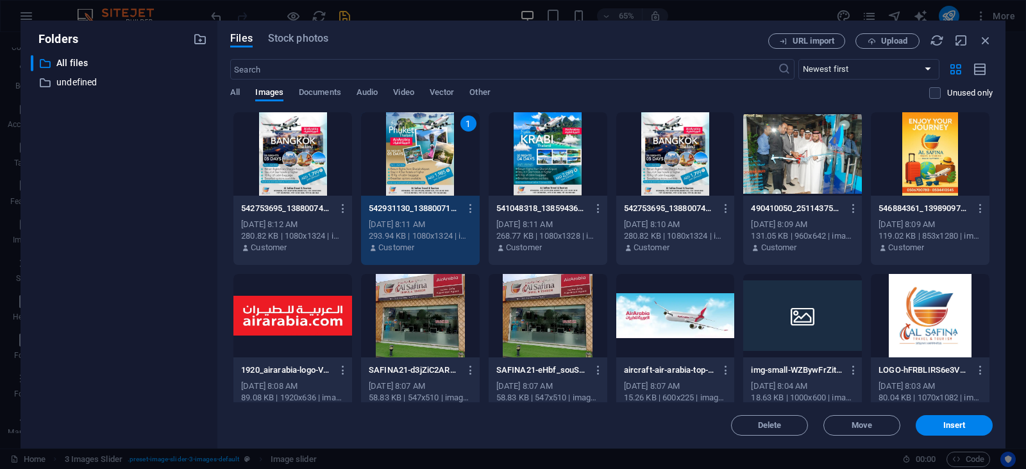
click at [311, 157] on div at bounding box center [293, 153] width 119 height 83
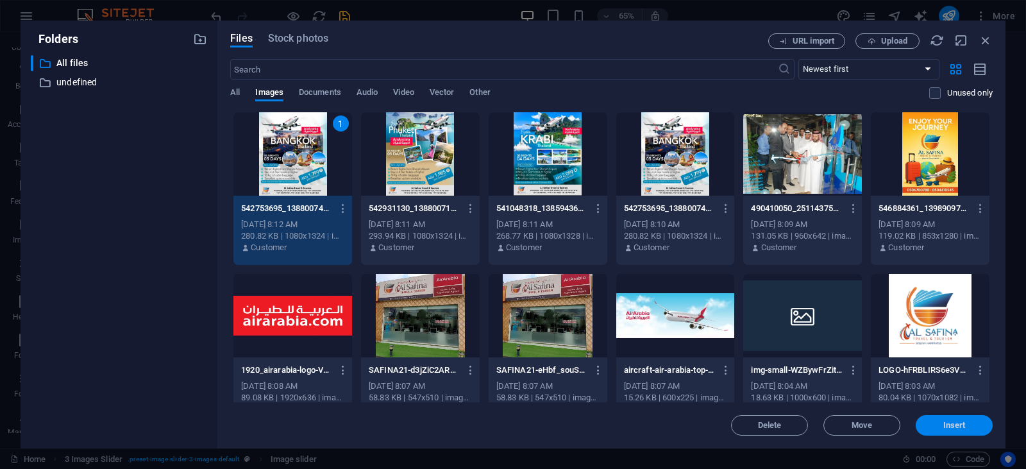
click at [937, 427] on span "Insert" at bounding box center [954, 425] width 67 height 8
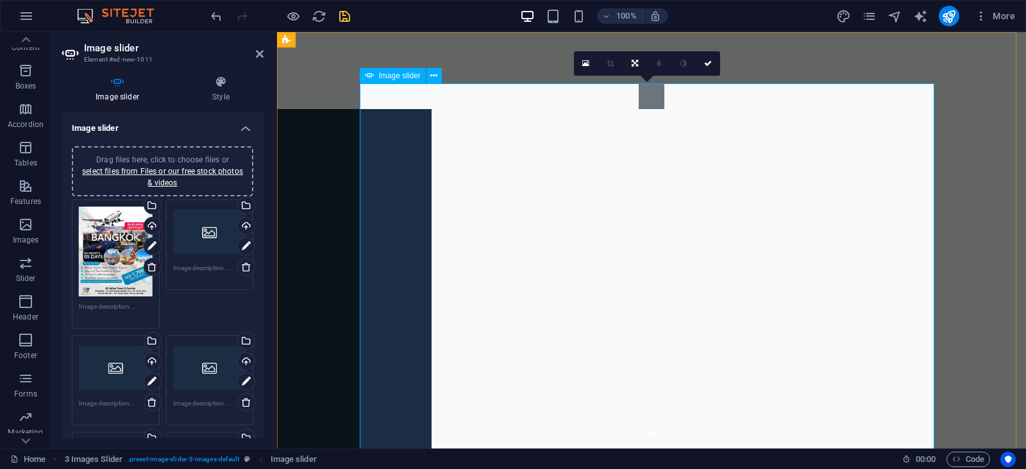
click at [586, 61] on icon at bounding box center [586, 63] width 7 height 9
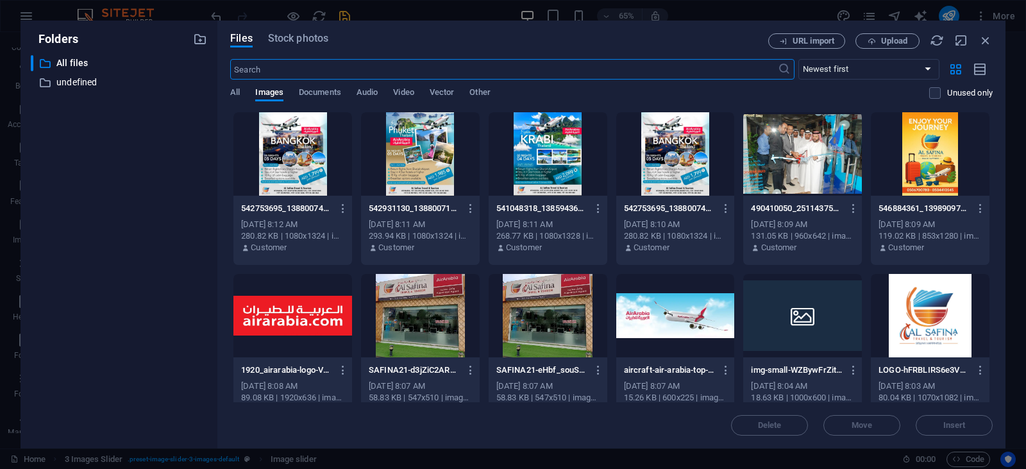
click at [409, 158] on div at bounding box center [420, 153] width 119 height 83
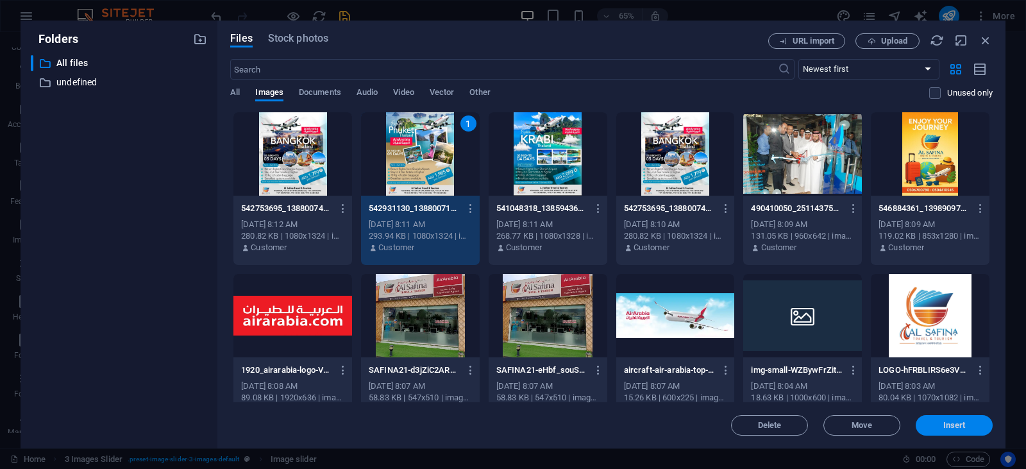
click at [951, 425] on span "Insert" at bounding box center [955, 425] width 22 height 8
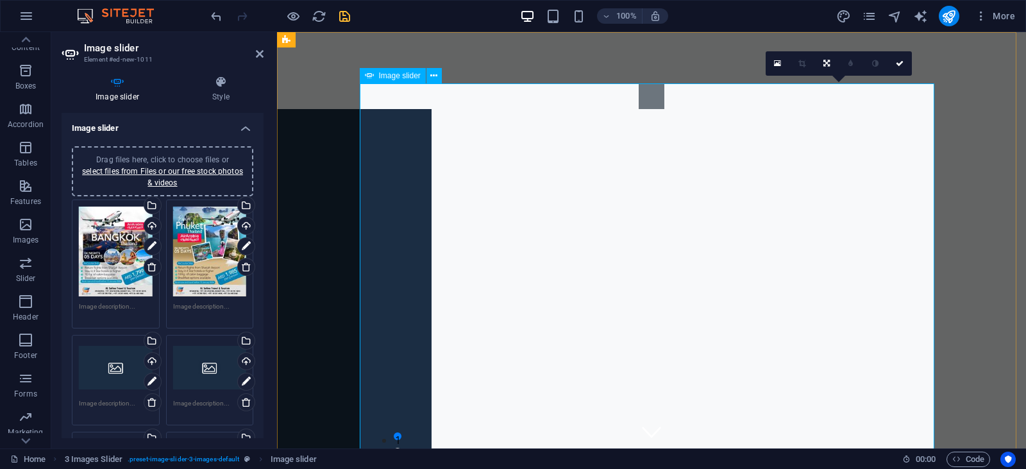
click at [779, 69] on link at bounding box center [778, 63] width 24 height 24
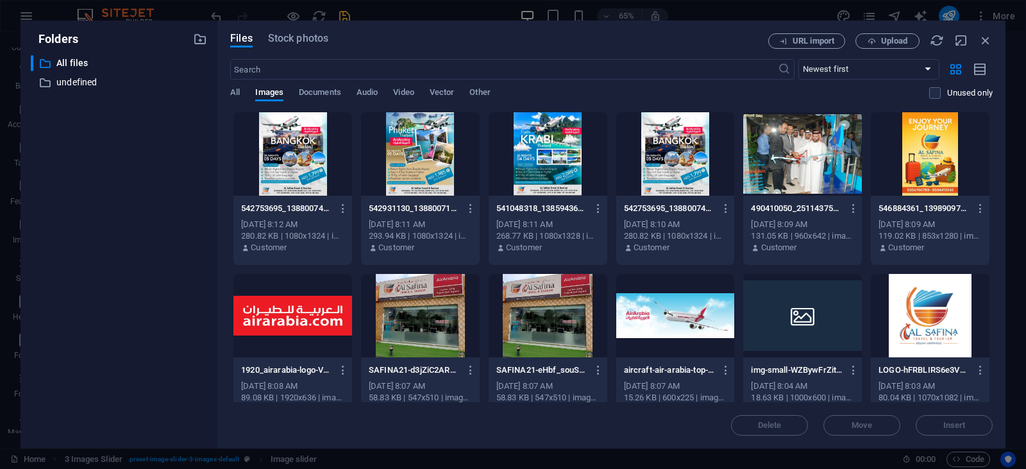
click at [547, 157] on div at bounding box center [548, 153] width 119 height 83
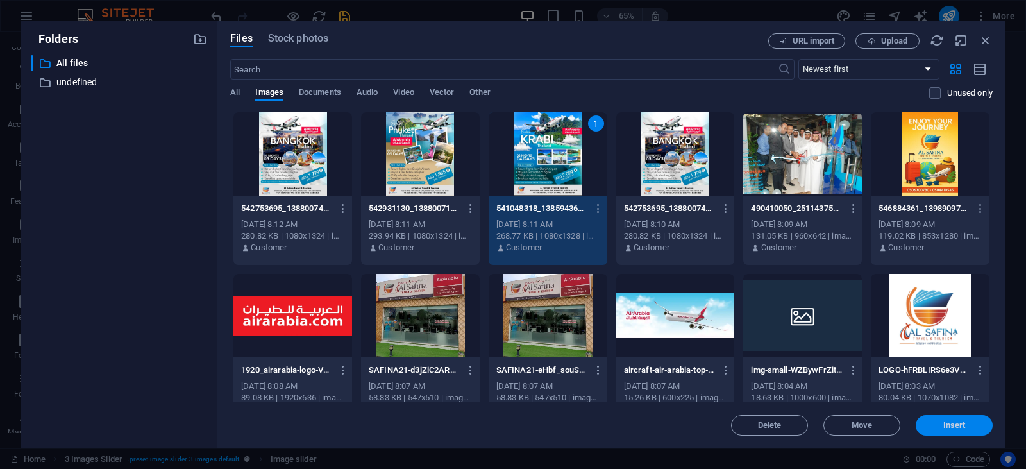
click at [969, 430] on button "Insert" at bounding box center [954, 425] width 77 height 21
type input "662"
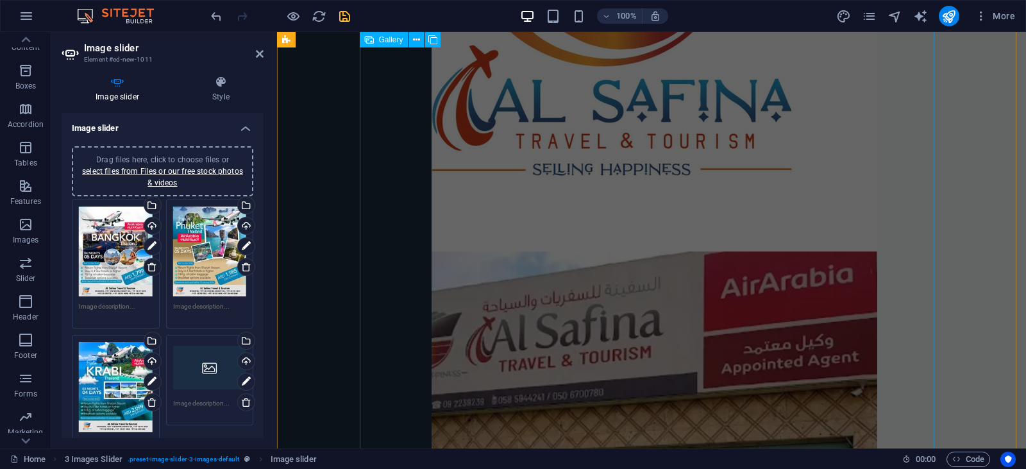
scroll to position [962, 0]
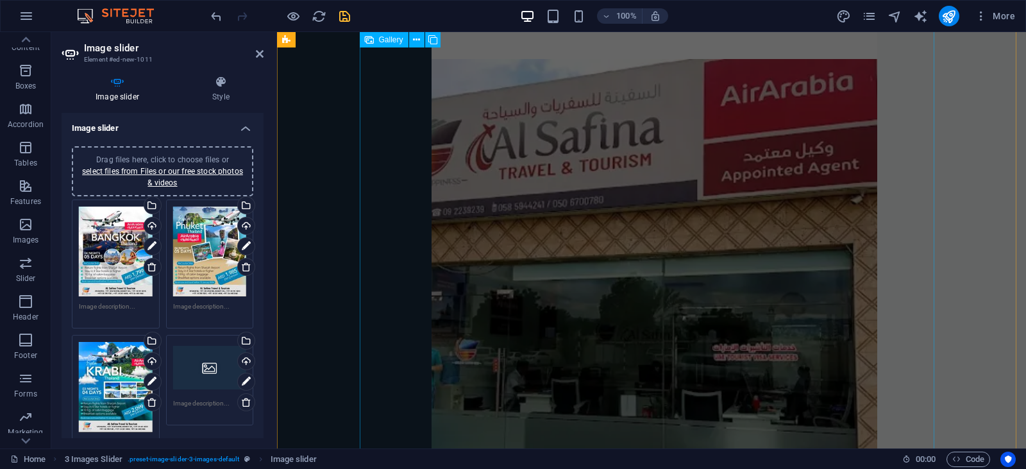
click at [798, 273] on li "Image Slider" at bounding box center [620, 315] width 513 height 513
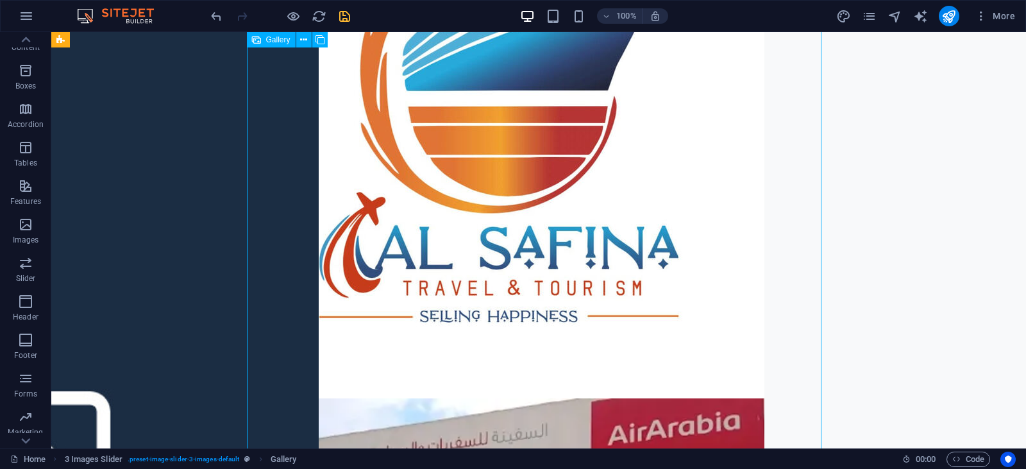
scroll to position [513, 0]
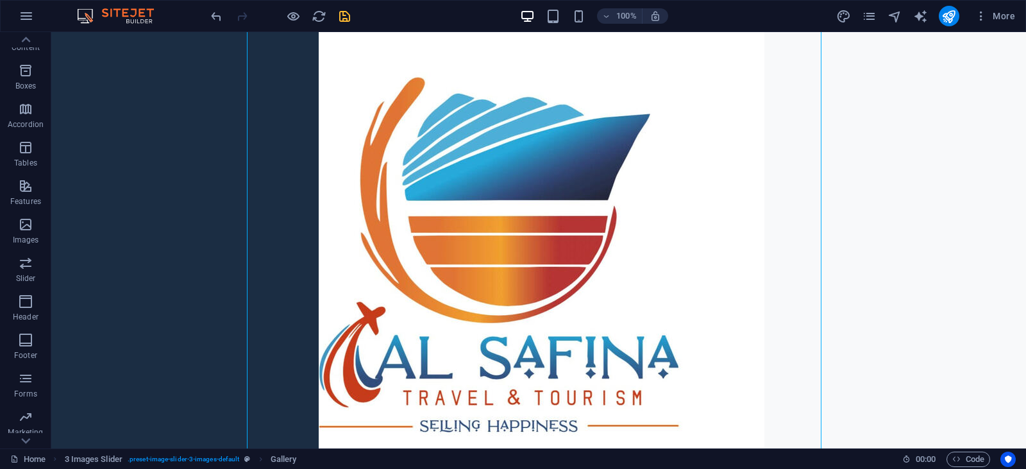
click at [336, 15] on div at bounding box center [281, 16] width 144 height 21
click at [346, 15] on icon "save" at bounding box center [344, 16] width 15 height 15
checkbox input "false"
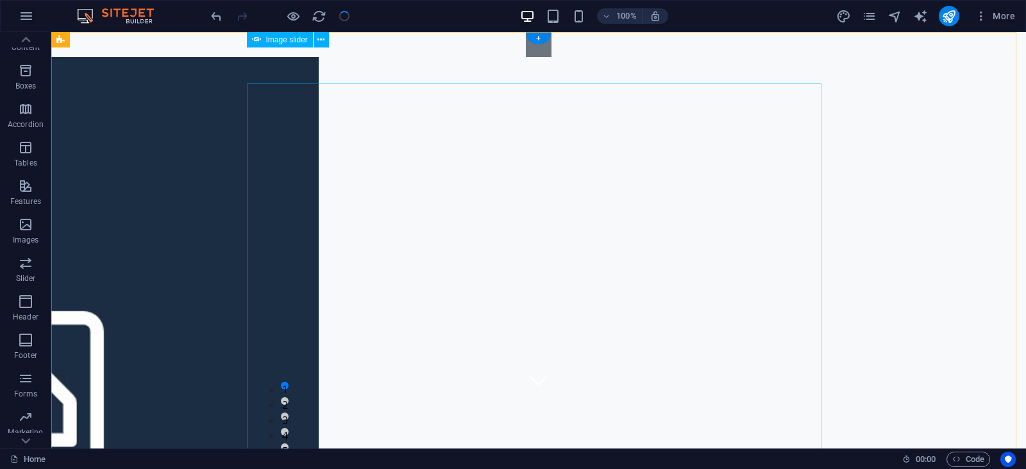
scroll to position [0, 0]
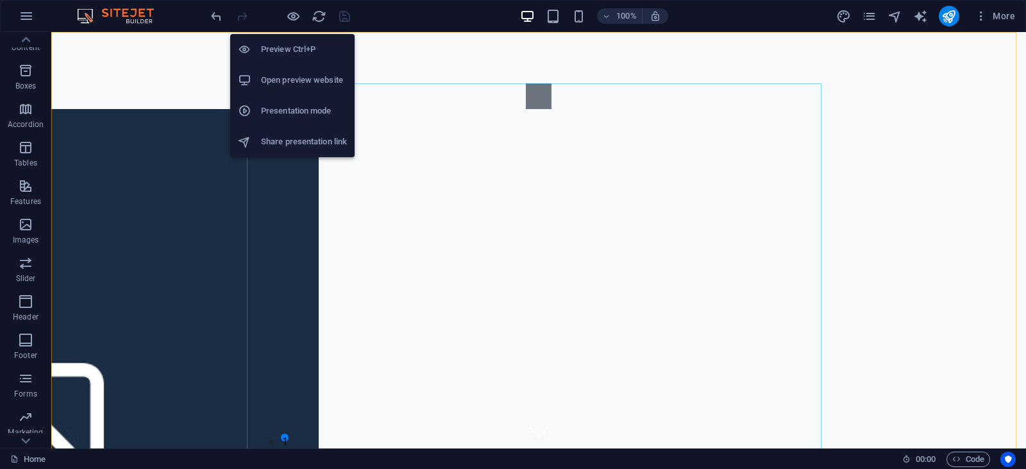
click at [303, 69] on li "Open preview website" at bounding box center [292, 80] width 124 height 31
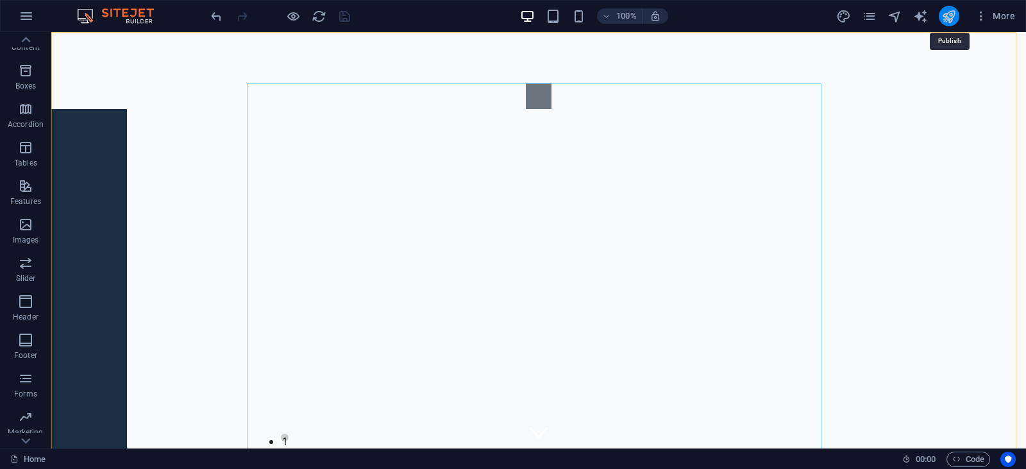
click at [944, 15] on icon "publish" at bounding box center [949, 16] width 15 height 15
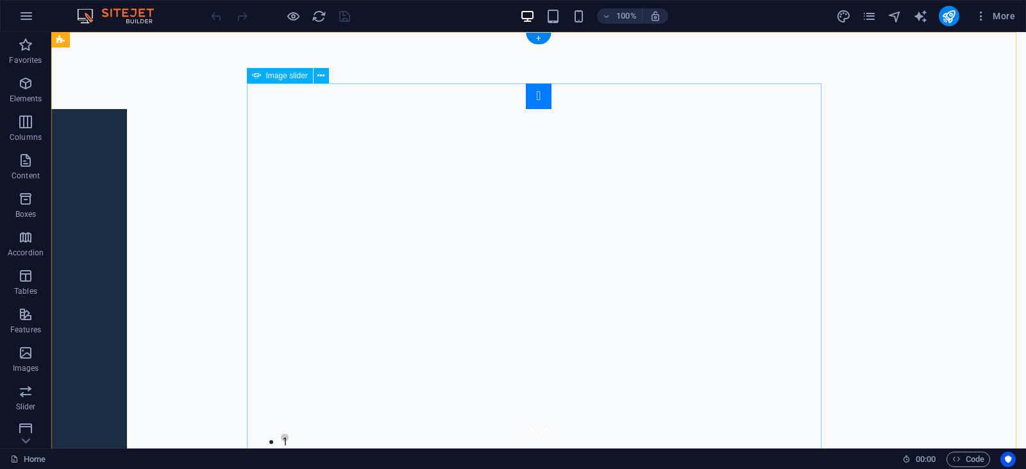
click at [526, 109] on button "Image Slider" at bounding box center [539, 96] width 26 height 26
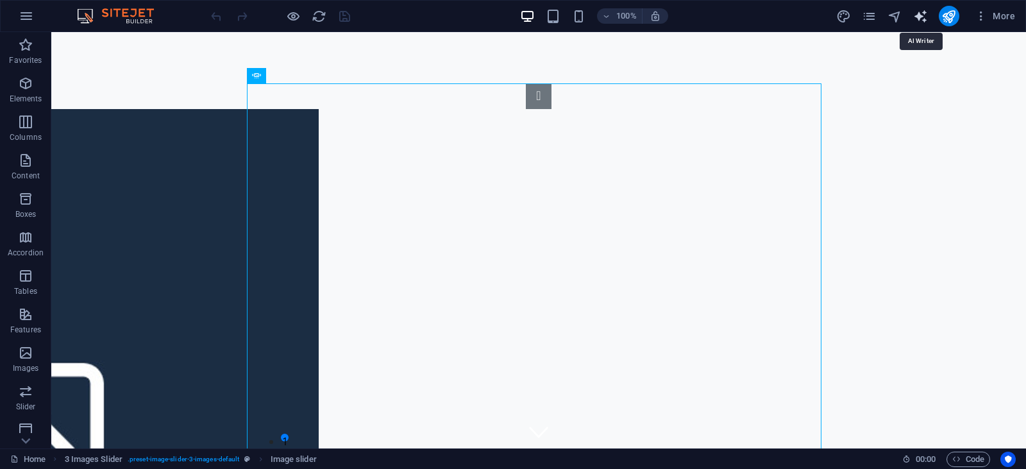
click at [919, 15] on icon "text_generator" at bounding box center [921, 16] width 15 height 15
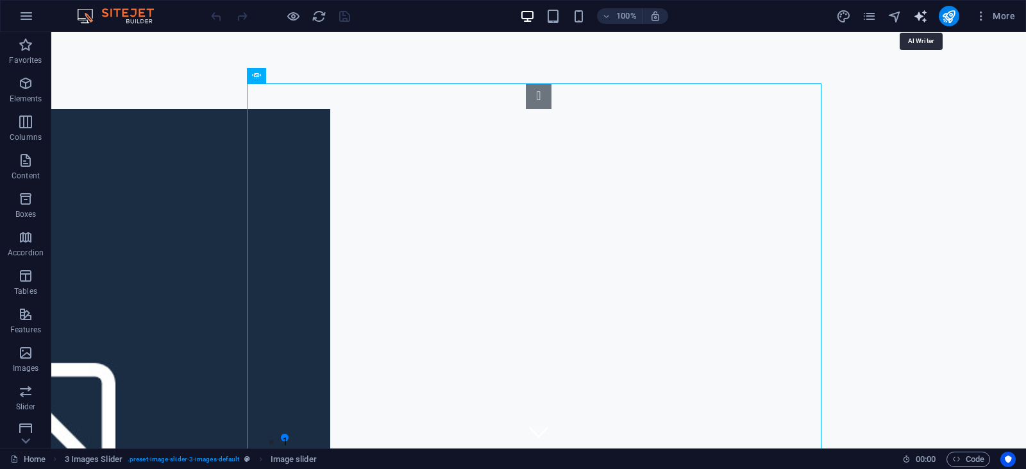
select select "English"
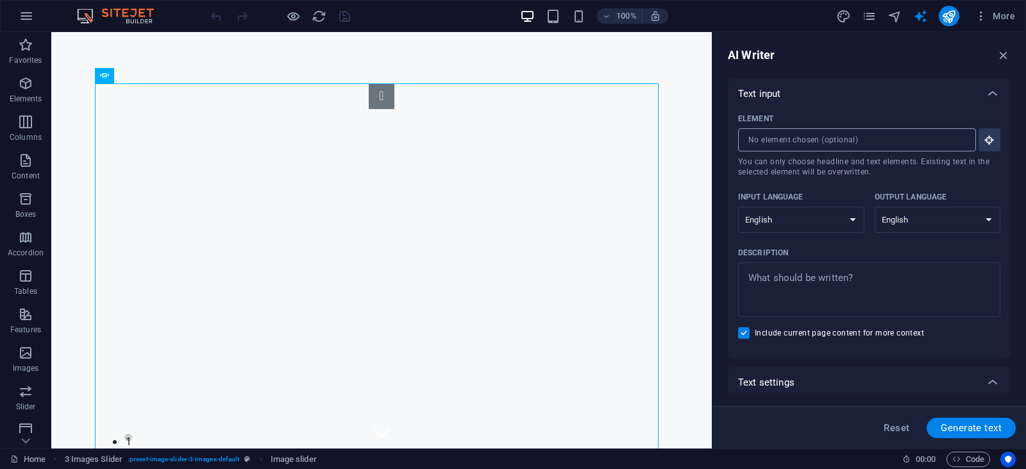
click at [897, 140] on input "Element ​ You can only choose headline and text elements. Existing text in the …" at bounding box center [852, 139] width 229 height 23
type textarea "x"
click at [838, 275] on textarea "Description x ​" at bounding box center [870, 290] width 250 height 42
type textarea "t"
type textarea "x"
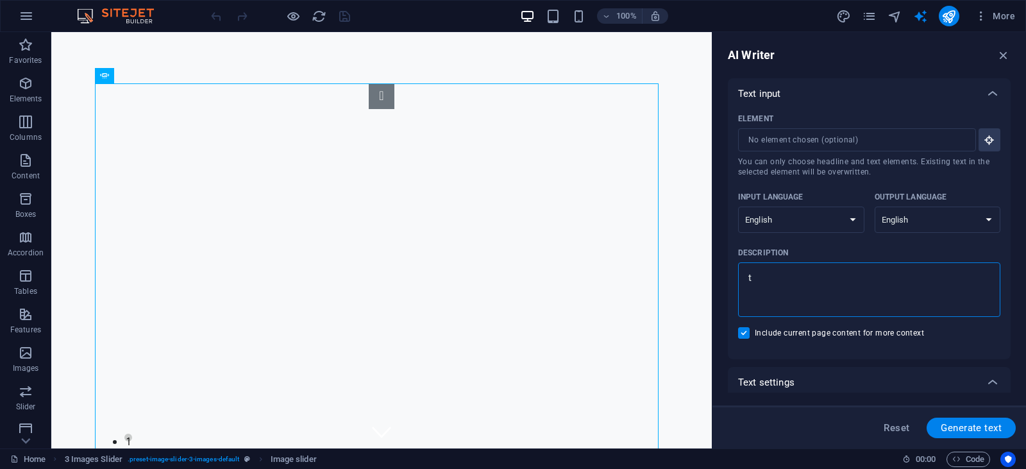
type textarea "tr"
type textarea "x"
type textarea "tra"
type textarea "x"
type textarea "trav"
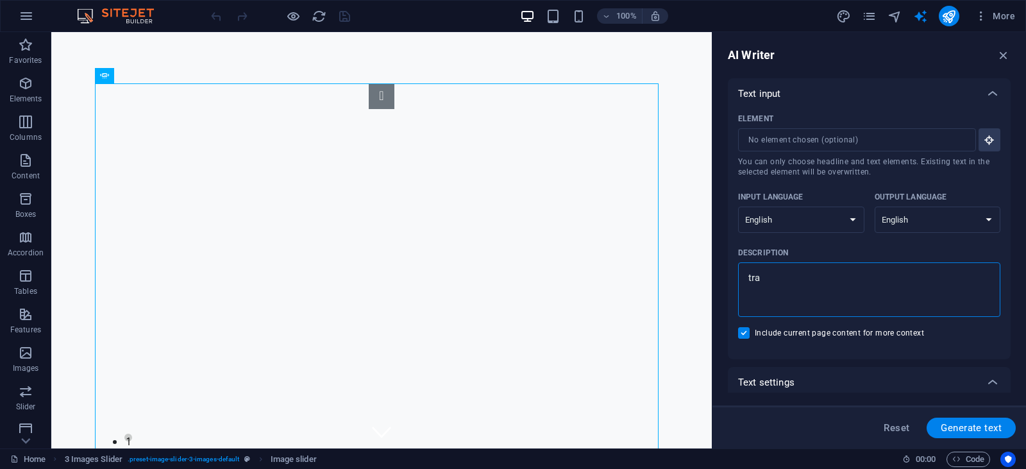
type textarea "x"
type textarea "trave"
type textarea "x"
type textarea "travel"
type textarea "x"
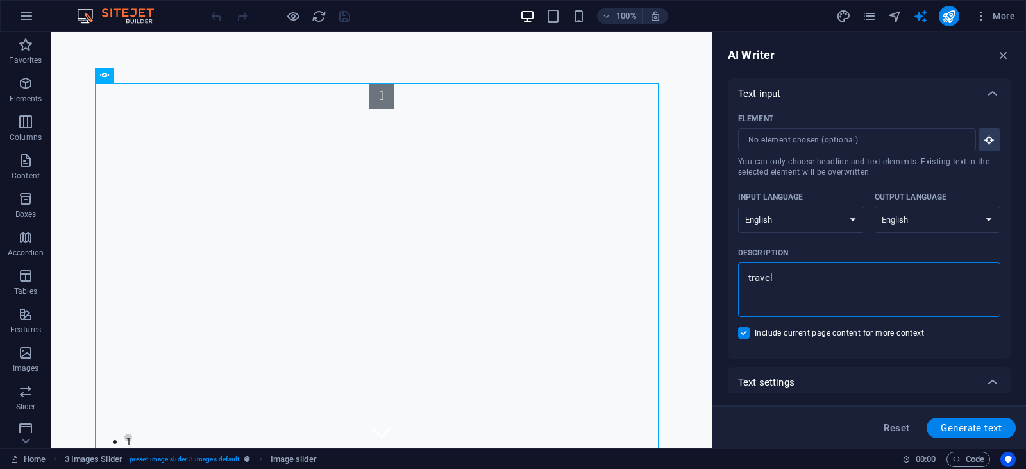
type textarea "travel"
type textarea "x"
type textarea "travel a"
type textarea "x"
type textarea "travel an"
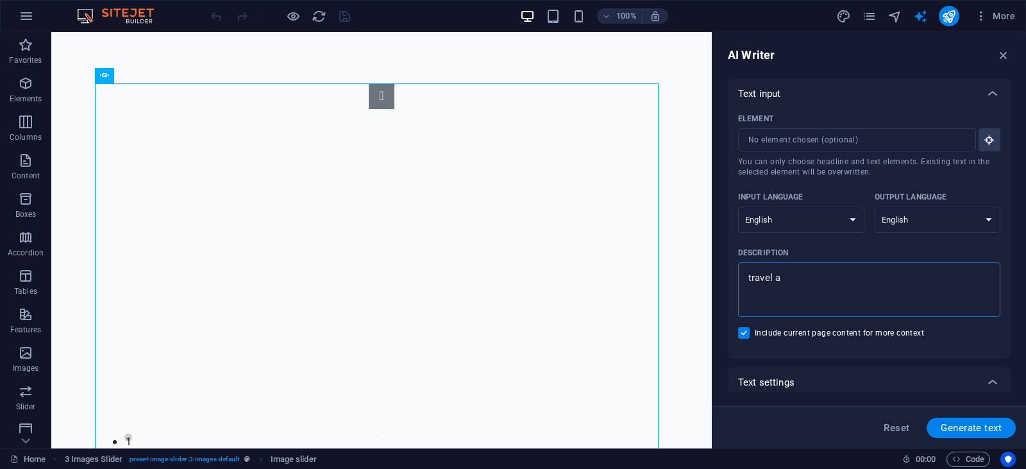
type textarea "x"
type textarea "travel and"
type textarea "x"
type textarea "travel and"
type textarea "x"
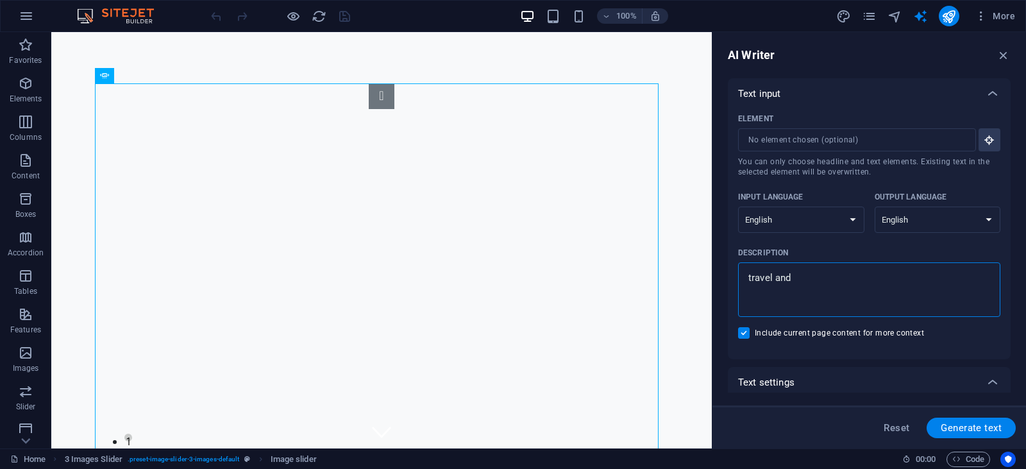
type textarea "travel and t"
type textarea "x"
type textarea "travel and to"
type textarea "x"
type textarea "travel and tou"
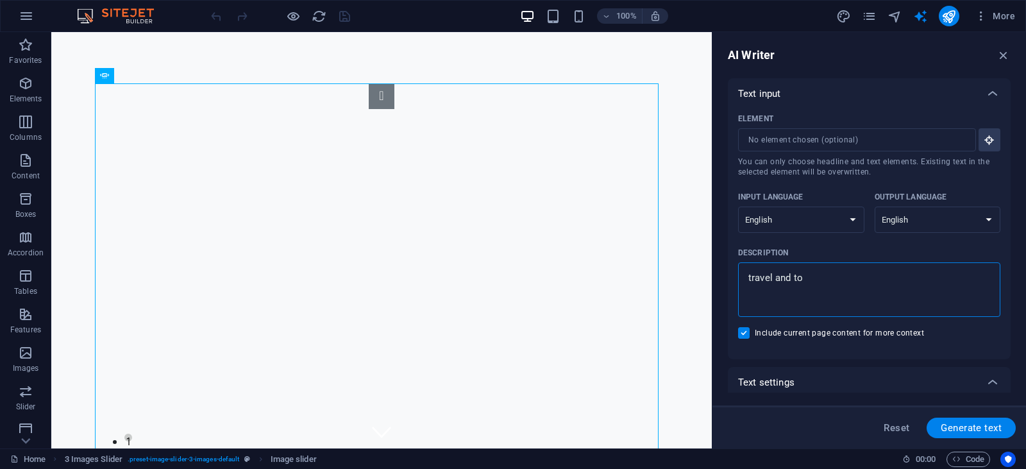
type textarea "x"
type textarea "travel and tour"
type textarea "x"
type textarea "travel and touri"
type textarea "x"
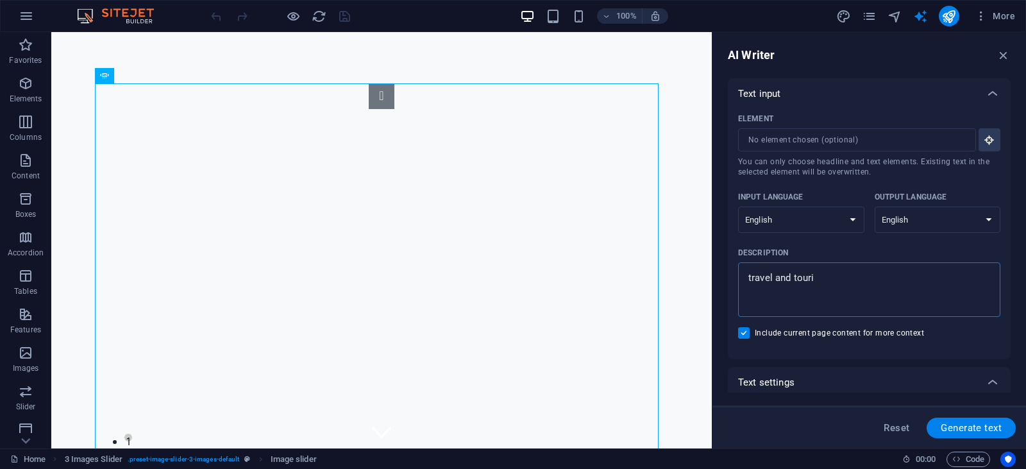
type textarea "travel and touris"
type textarea "x"
type textarea "travel and tourism"
type textarea "x"
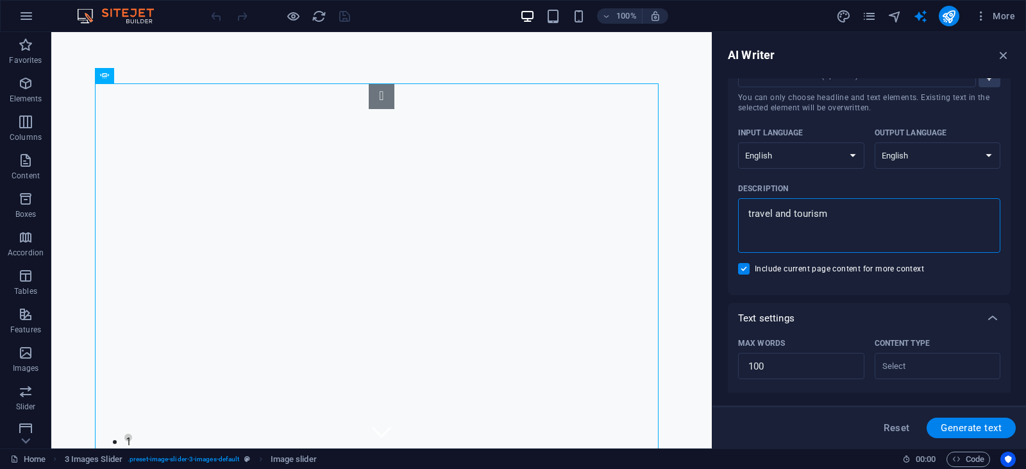
scroll to position [128, 0]
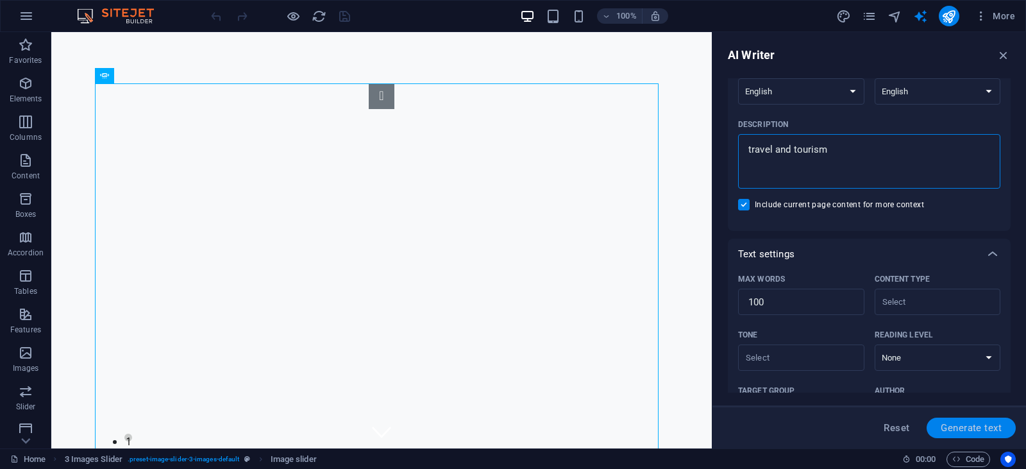
type textarea "travel and tourism"
click at [970, 430] on span "Generate text" at bounding box center [971, 428] width 61 height 10
type textarea "x"
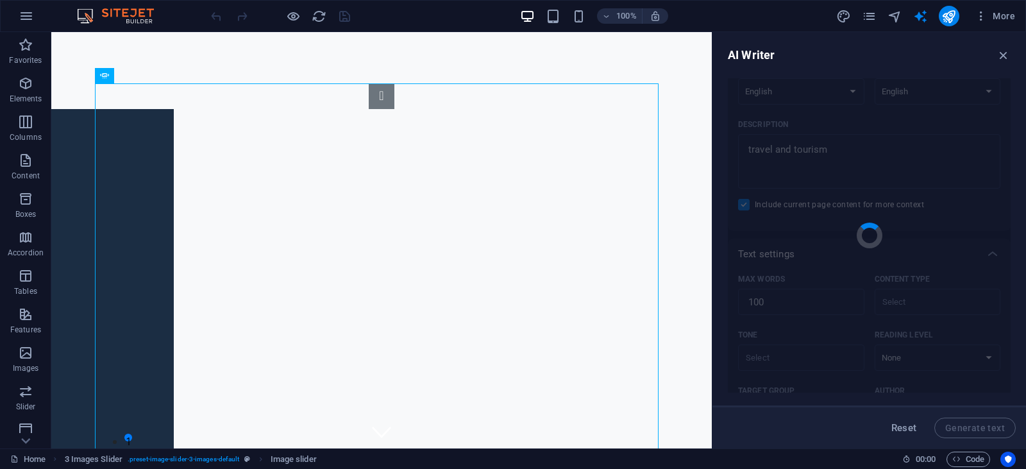
type textarea "x"
type textarea "At [GEOGRAPHIC_DATA] Travel and Tourism, we specialize in crafting exceptional …"
type textarea "x"
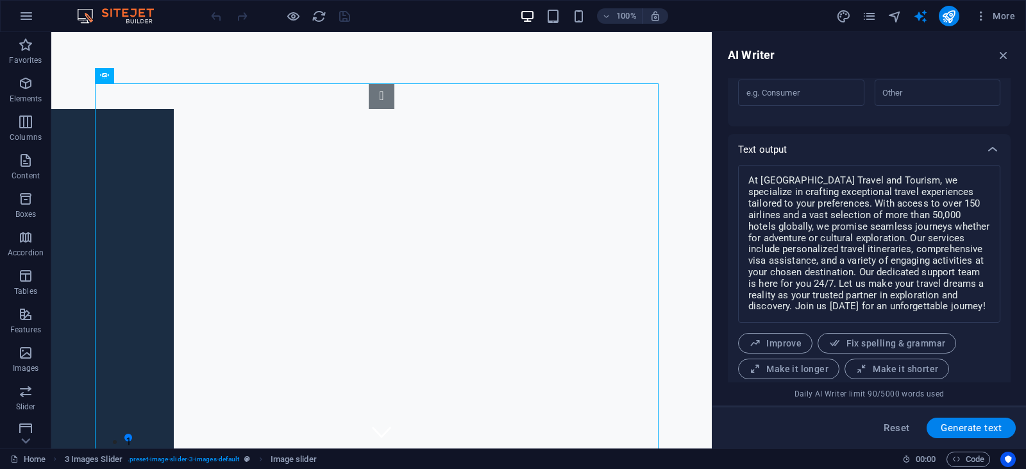
scroll to position [487, 0]
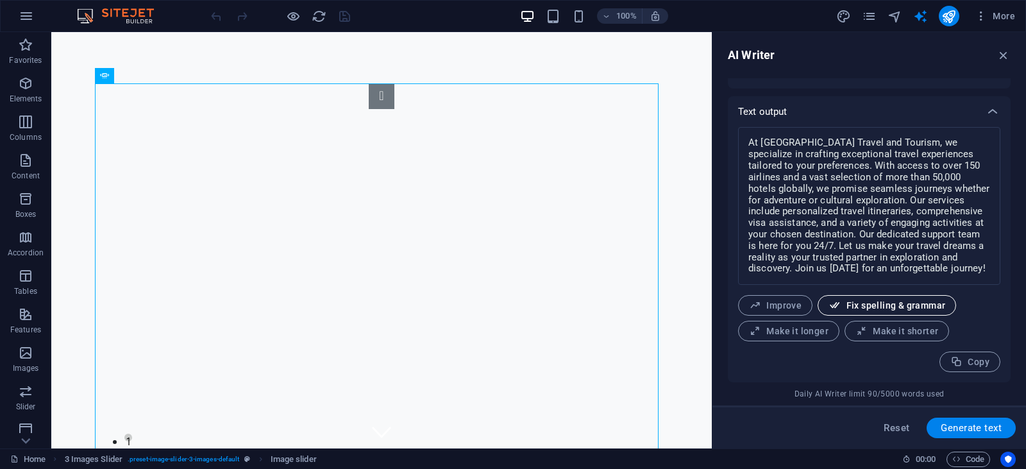
click at [876, 307] on span "Fix spelling & grammar" at bounding box center [887, 306] width 117 height 12
type textarea "x"
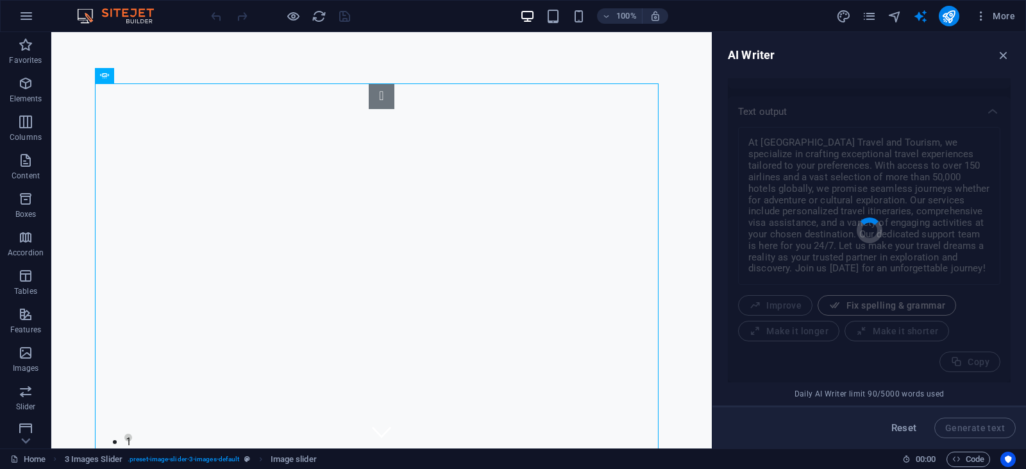
type textarea "x"
type textarea "At [GEOGRAPHIC_DATA] Travel and Tourism, we specialize in crafting exceptional …"
type textarea "x"
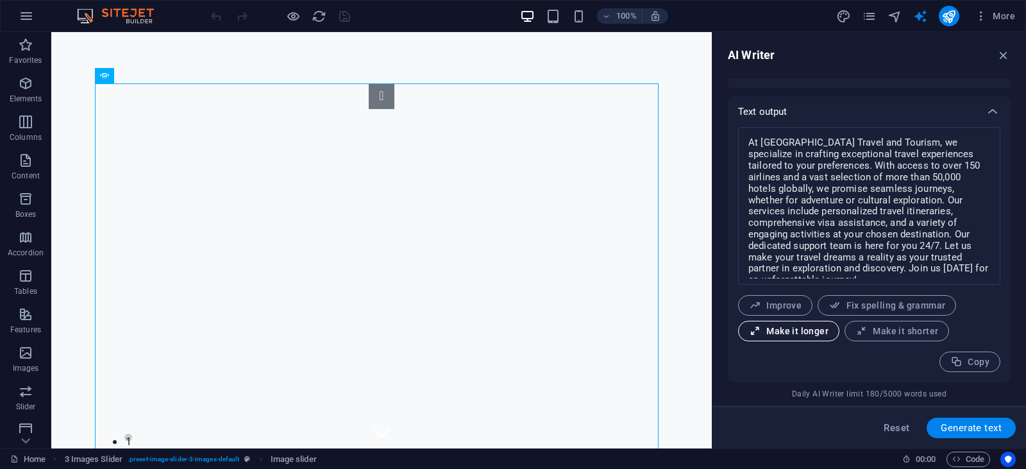
click at [792, 327] on span "Make it longer" at bounding box center [789, 331] width 80 height 12
type textarea "x"
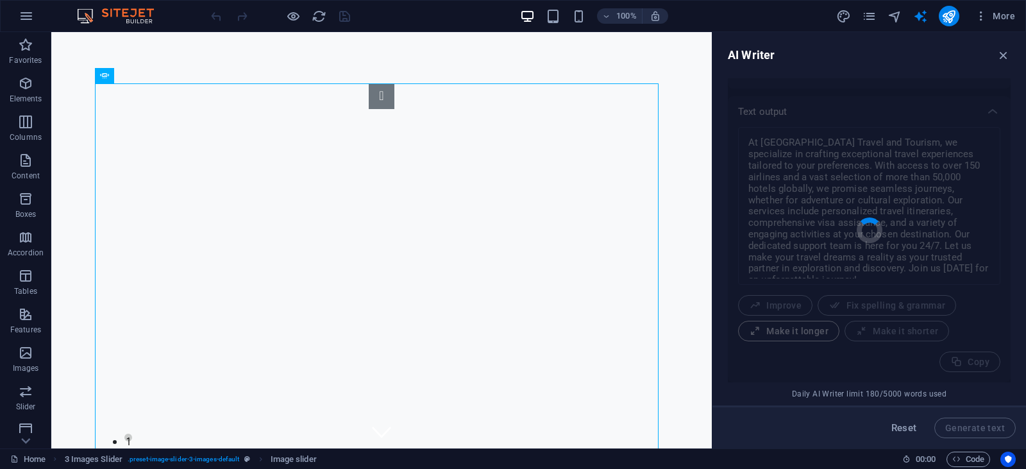
type textarea "x"
type textarea "At [GEOGRAPHIC_DATA] Travel and Tourism, we take pride in our expertise in craf…"
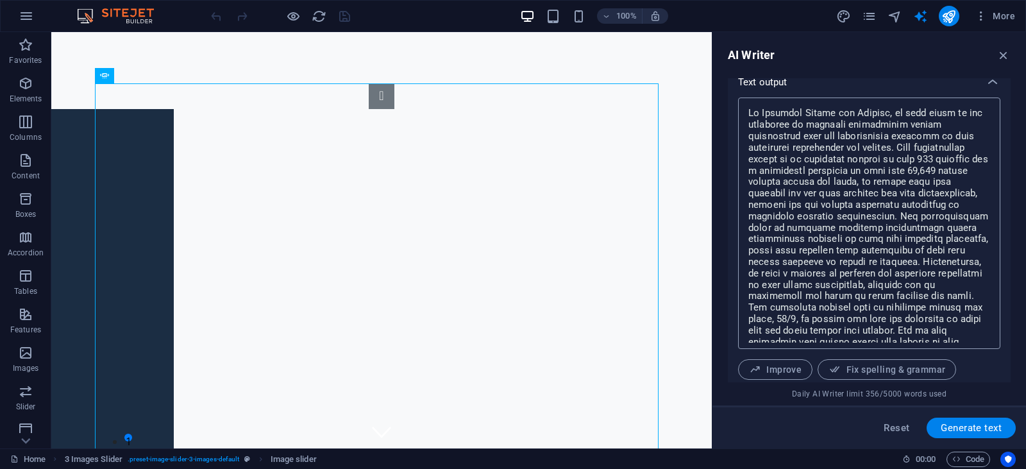
scroll to position [388, 0]
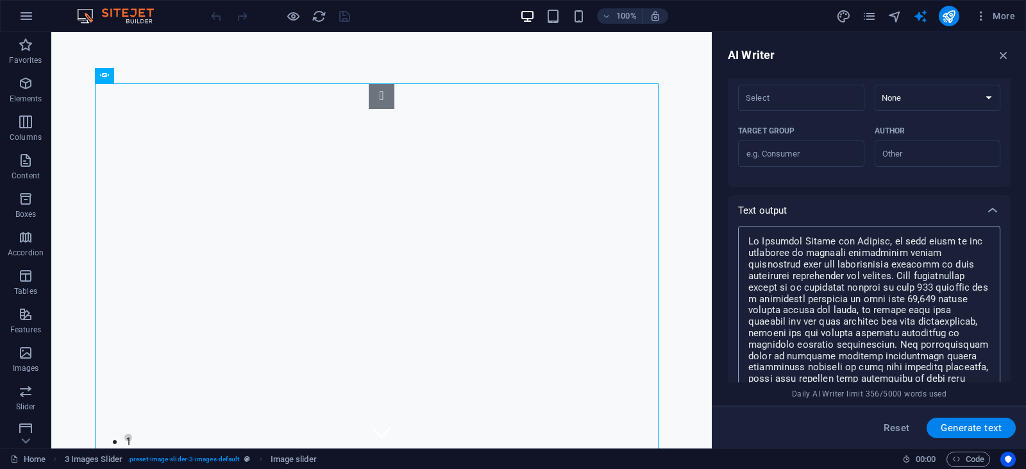
type textarea "x"
click at [845, 243] on textarea at bounding box center [870, 351] width 250 height 239
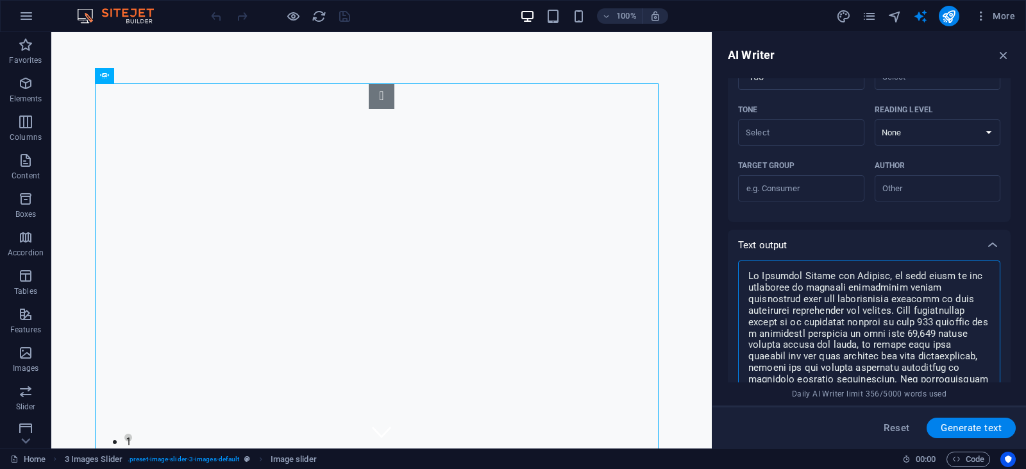
scroll to position [348, 0]
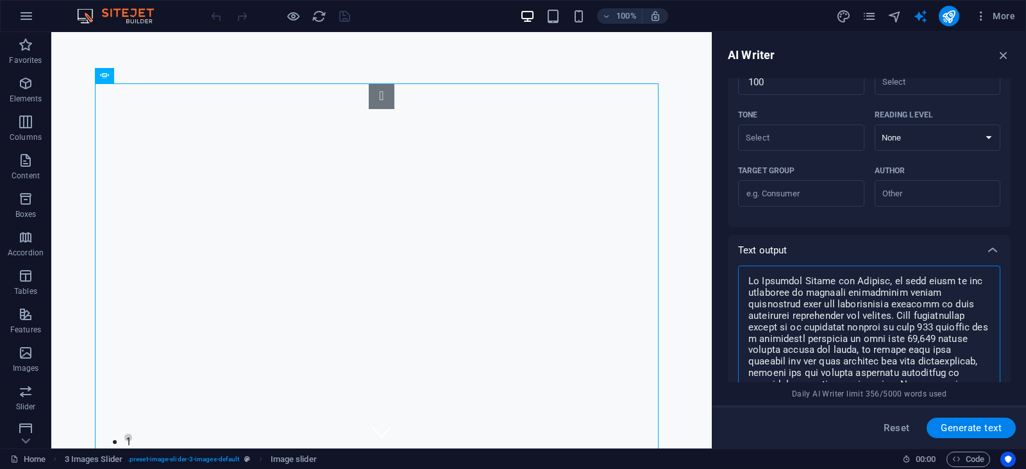
click at [840, 279] on textarea at bounding box center [870, 391] width 250 height 239
type textarea "At [GEOGRAPHIC_DATA] Travel and Tourism, we take pride in our expertise in craf…"
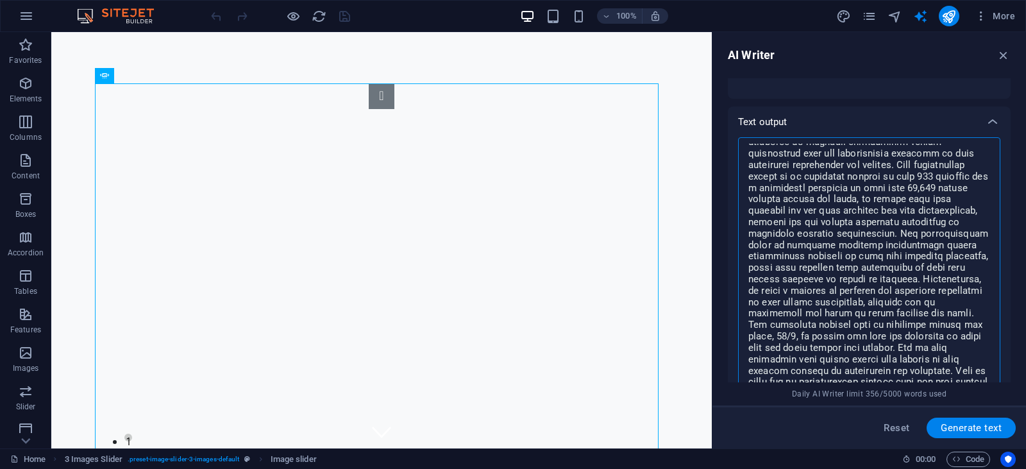
scroll to position [32, 0]
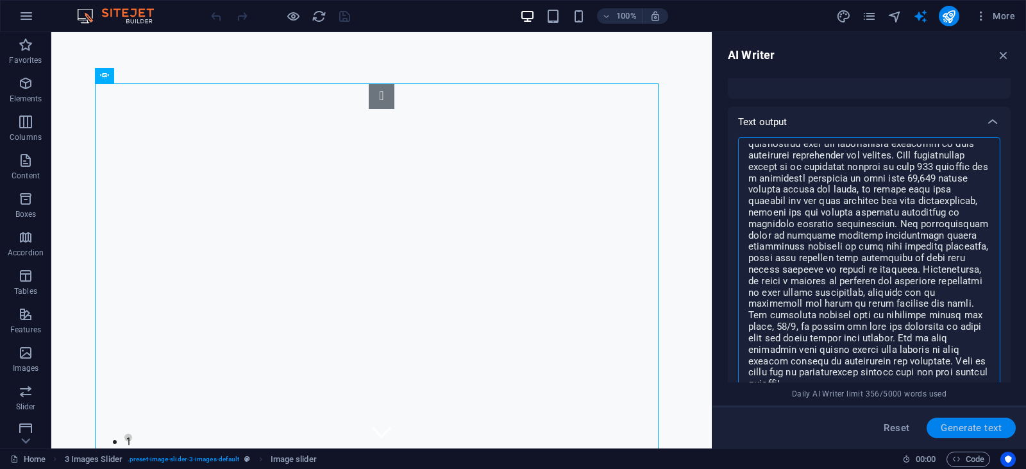
type textarea "x"
click at [969, 425] on span "Generate text" at bounding box center [971, 428] width 61 height 10
type textarea "x"
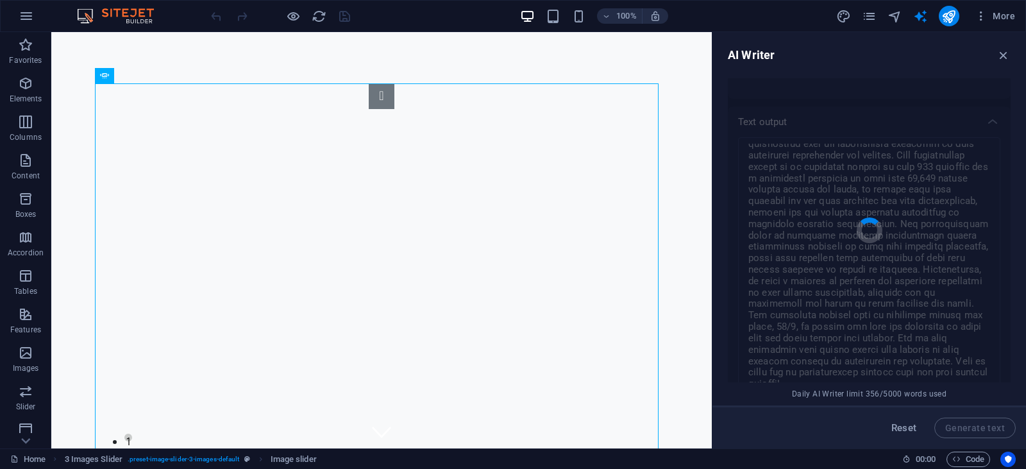
type textarea "x"
type textarea "At [GEOGRAPHIC_DATA] Travel and Tourism, we specialize in crafting exceptional …"
type textarea "x"
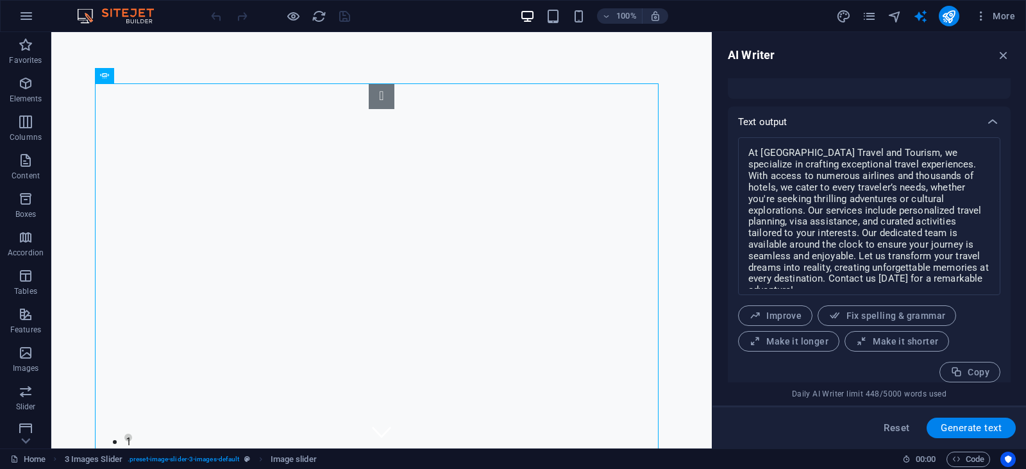
scroll to position [487, 0]
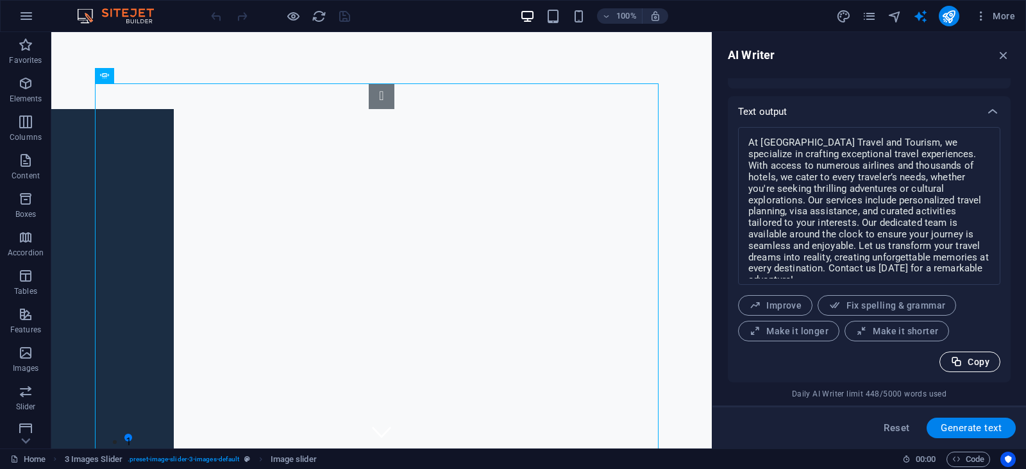
click at [972, 354] on button "Copy" at bounding box center [970, 362] width 61 height 21
type textarea "x"
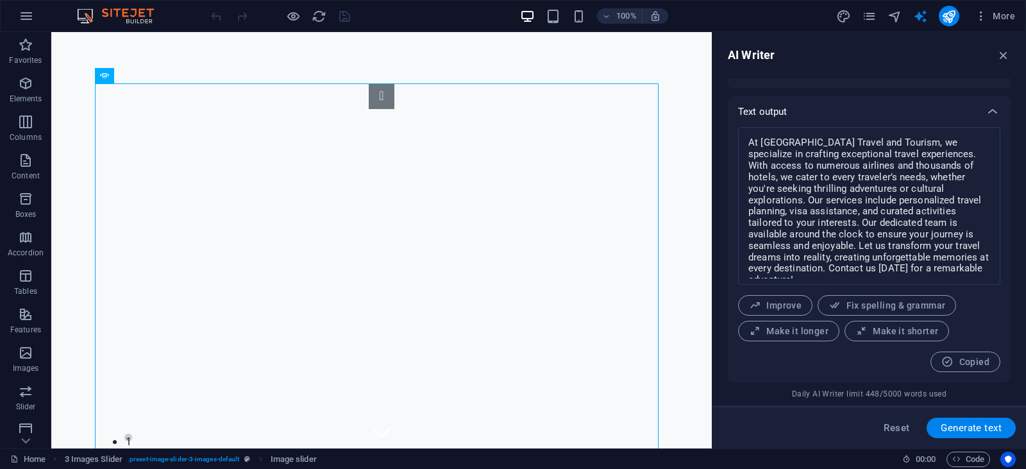
click at [996, 59] on div "AI Writer" at bounding box center [869, 54] width 283 height 15
click at [999, 56] on icon "button" at bounding box center [1004, 55] width 14 height 14
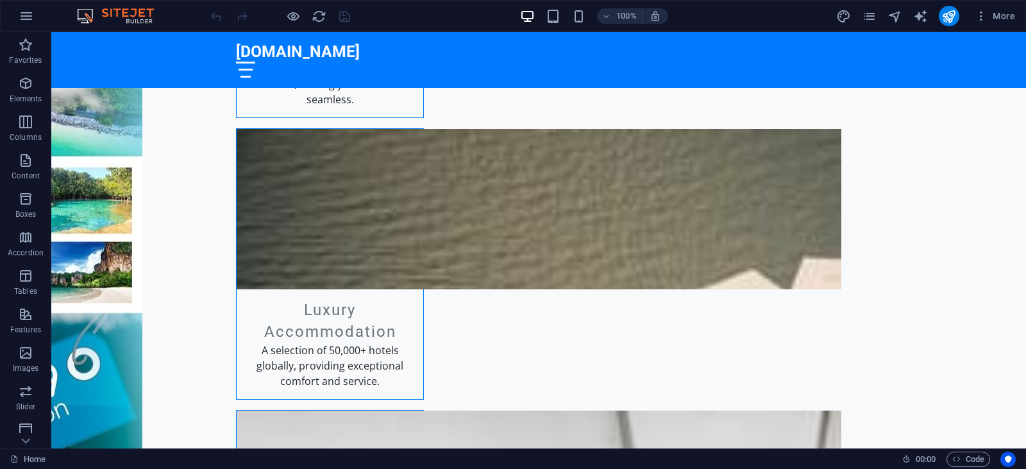
scroll to position [8615, 0]
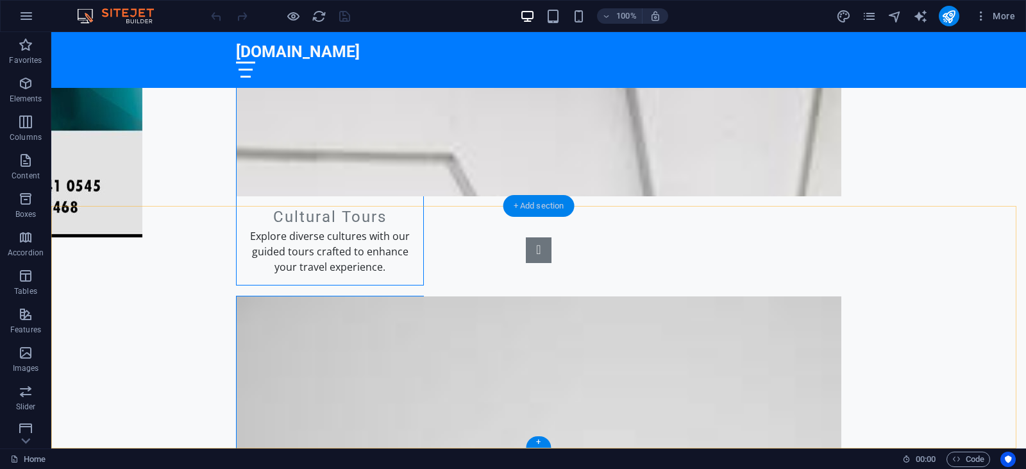
click at [542, 207] on div "+ Add section" at bounding box center [539, 206] width 71 height 22
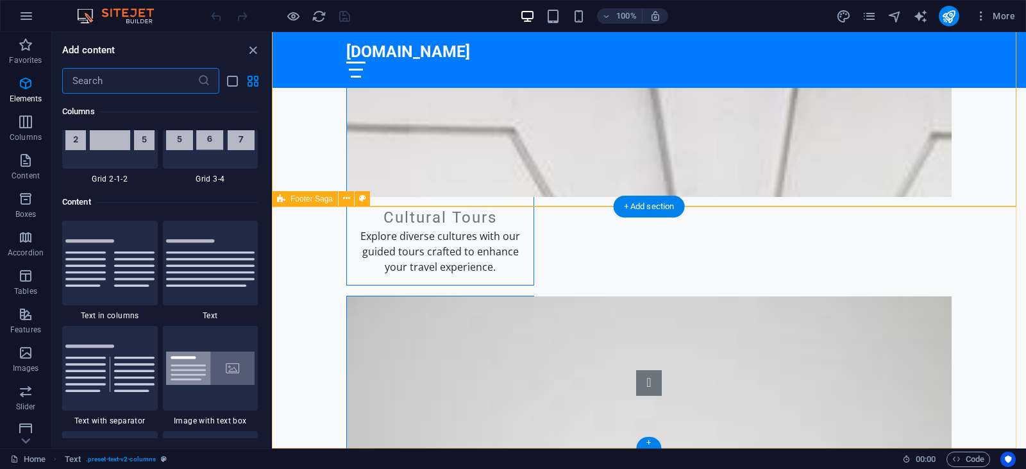
scroll to position [2245, 0]
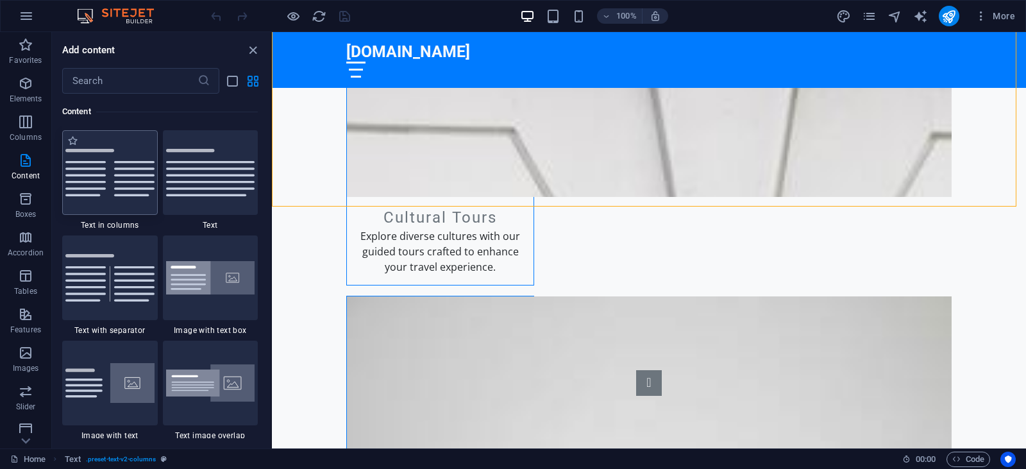
click at [119, 192] on img at bounding box center [109, 172] width 89 height 47
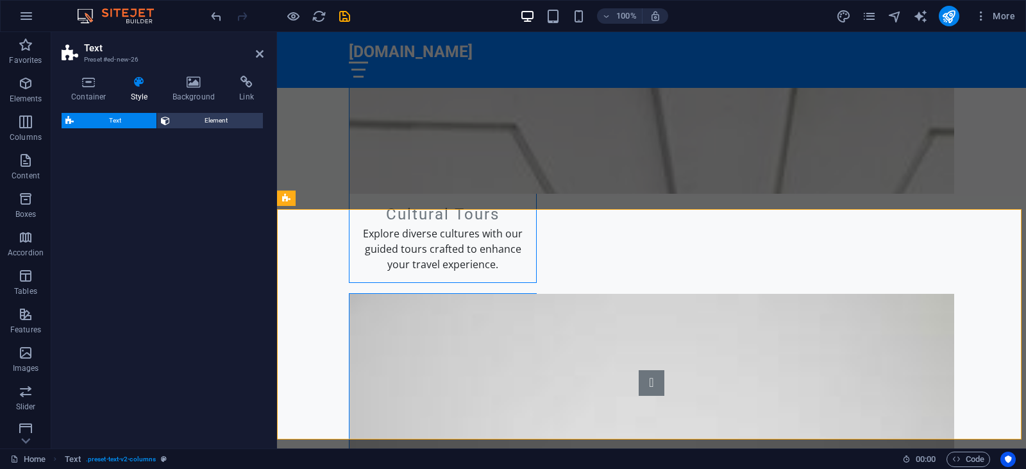
select select "rem"
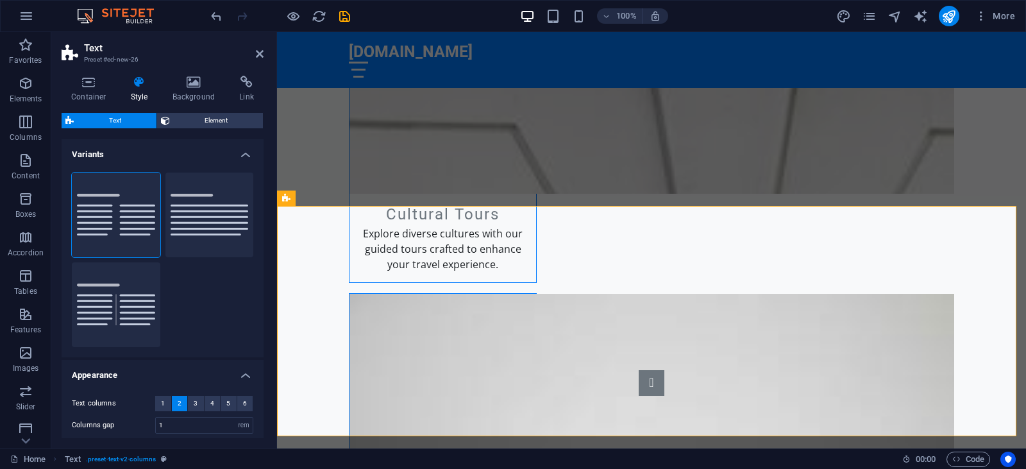
scroll to position [8479, 0]
click at [200, 203] on button "Default" at bounding box center [210, 215] width 89 height 85
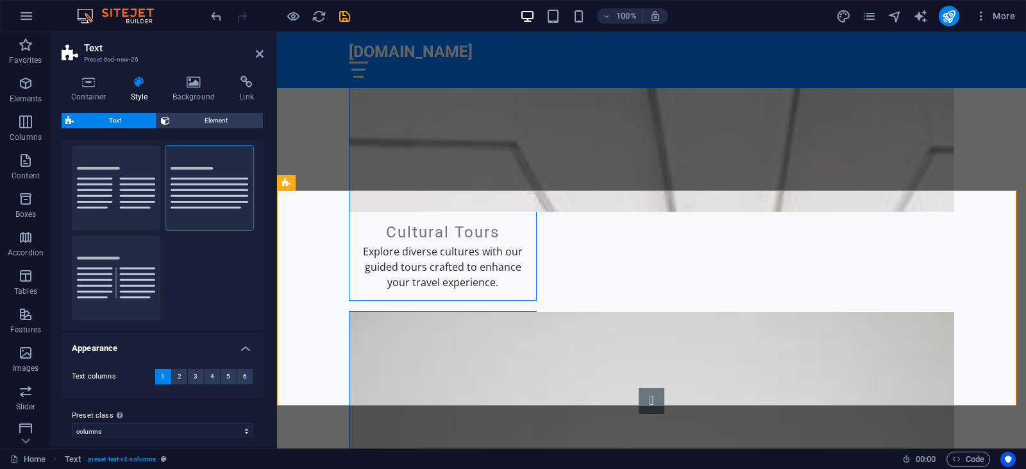
scroll to position [38, 0]
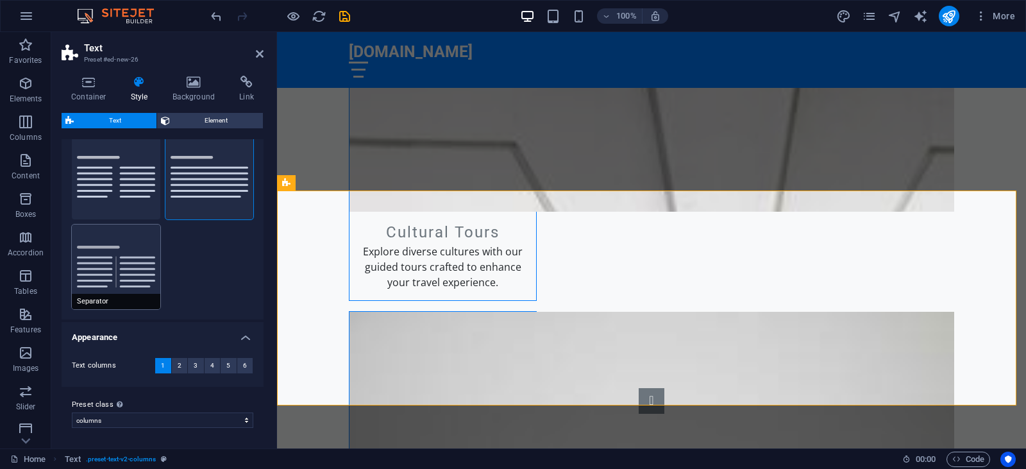
click at [135, 268] on button "Separator" at bounding box center [116, 267] width 89 height 85
type input "4"
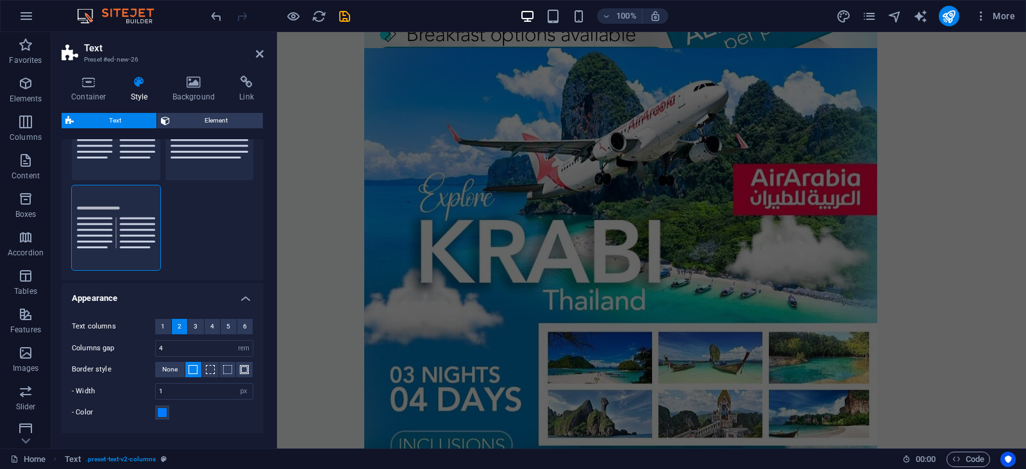
scroll to position [0, 0]
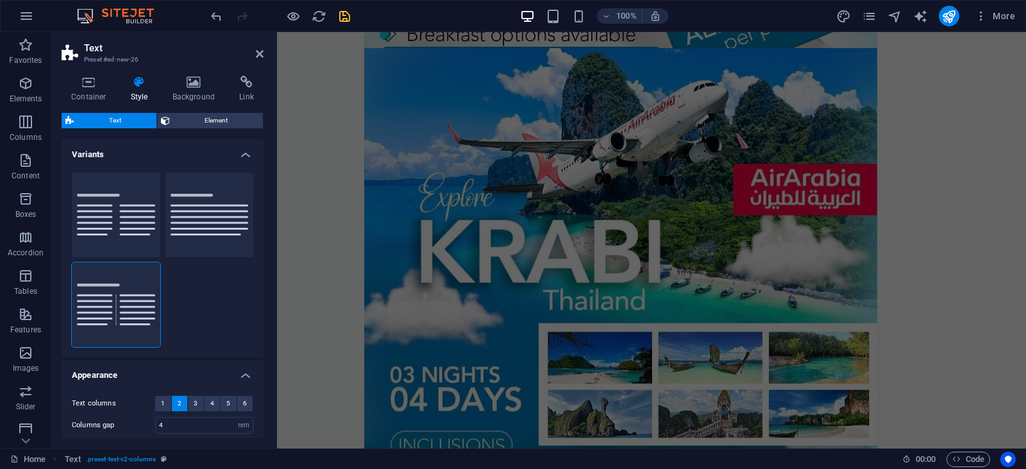
click at [348, 17] on icon "save" at bounding box center [344, 16] width 15 height 15
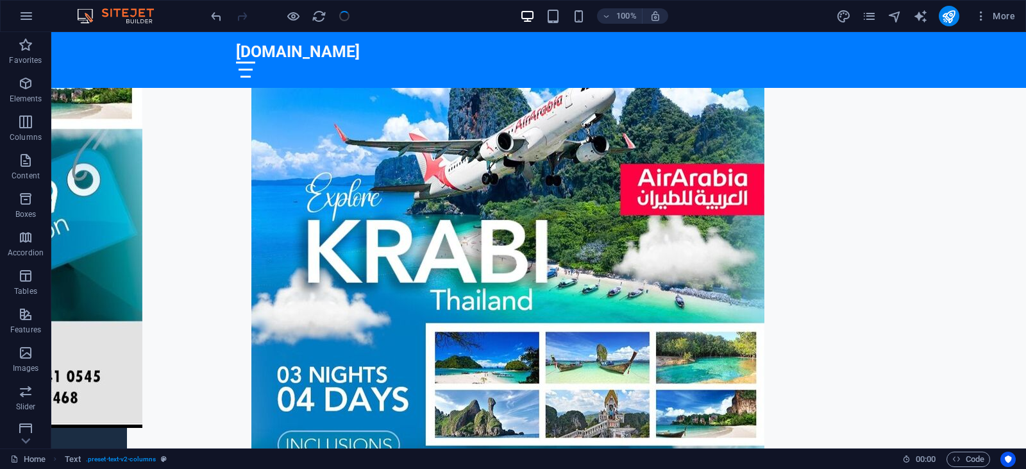
checkbox input "false"
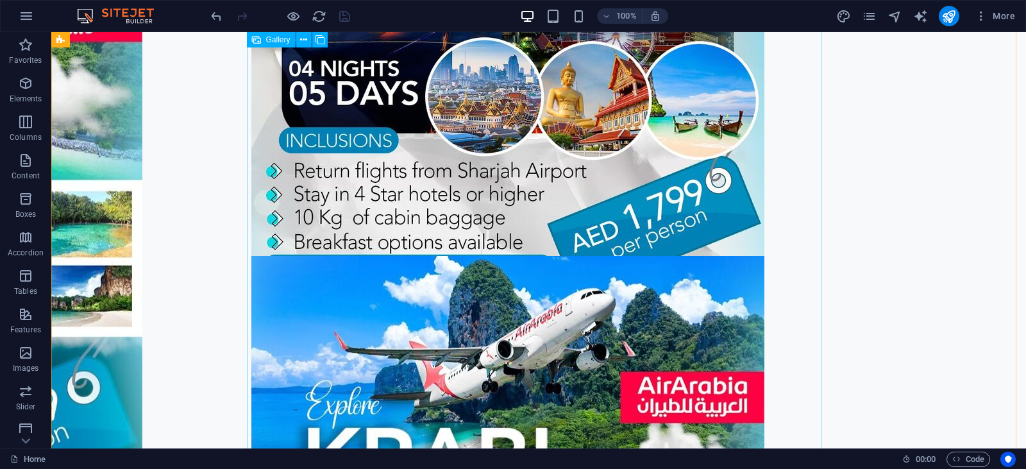
scroll to position [3841, 0]
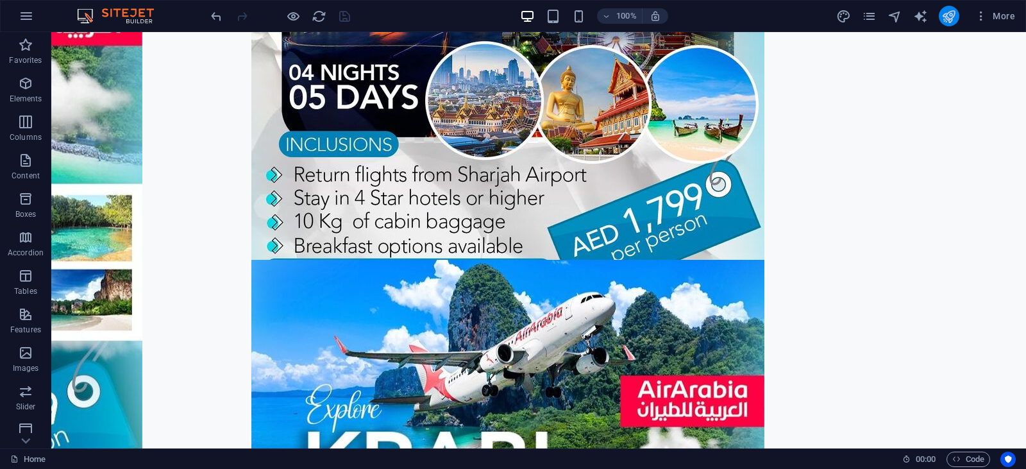
drag, startPoint x: 941, startPoint y: 16, endPoint x: 830, endPoint y: 64, distance: 120.7
click at [941, 16] on button "publish" at bounding box center [949, 16] width 21 height 21
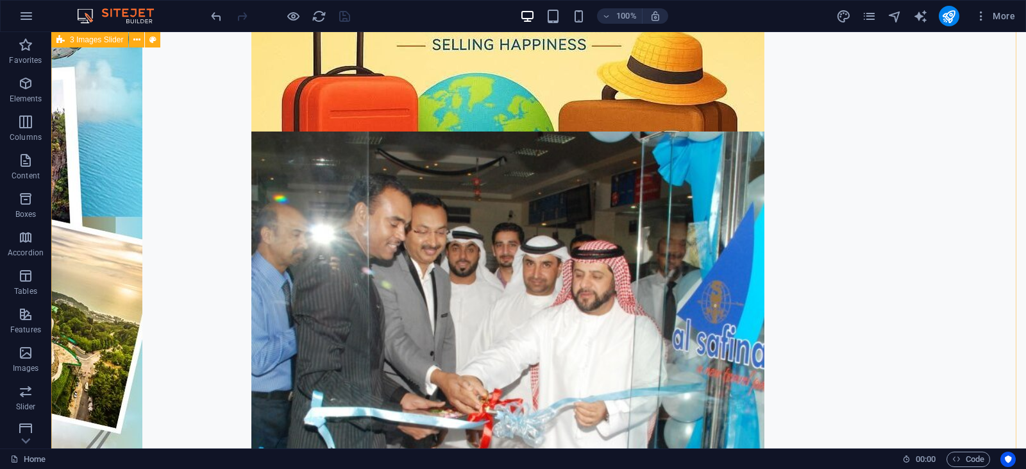
scroll to position [2823, 0]
